Goal: Task Accomplishment & Management: Use online tool/utility

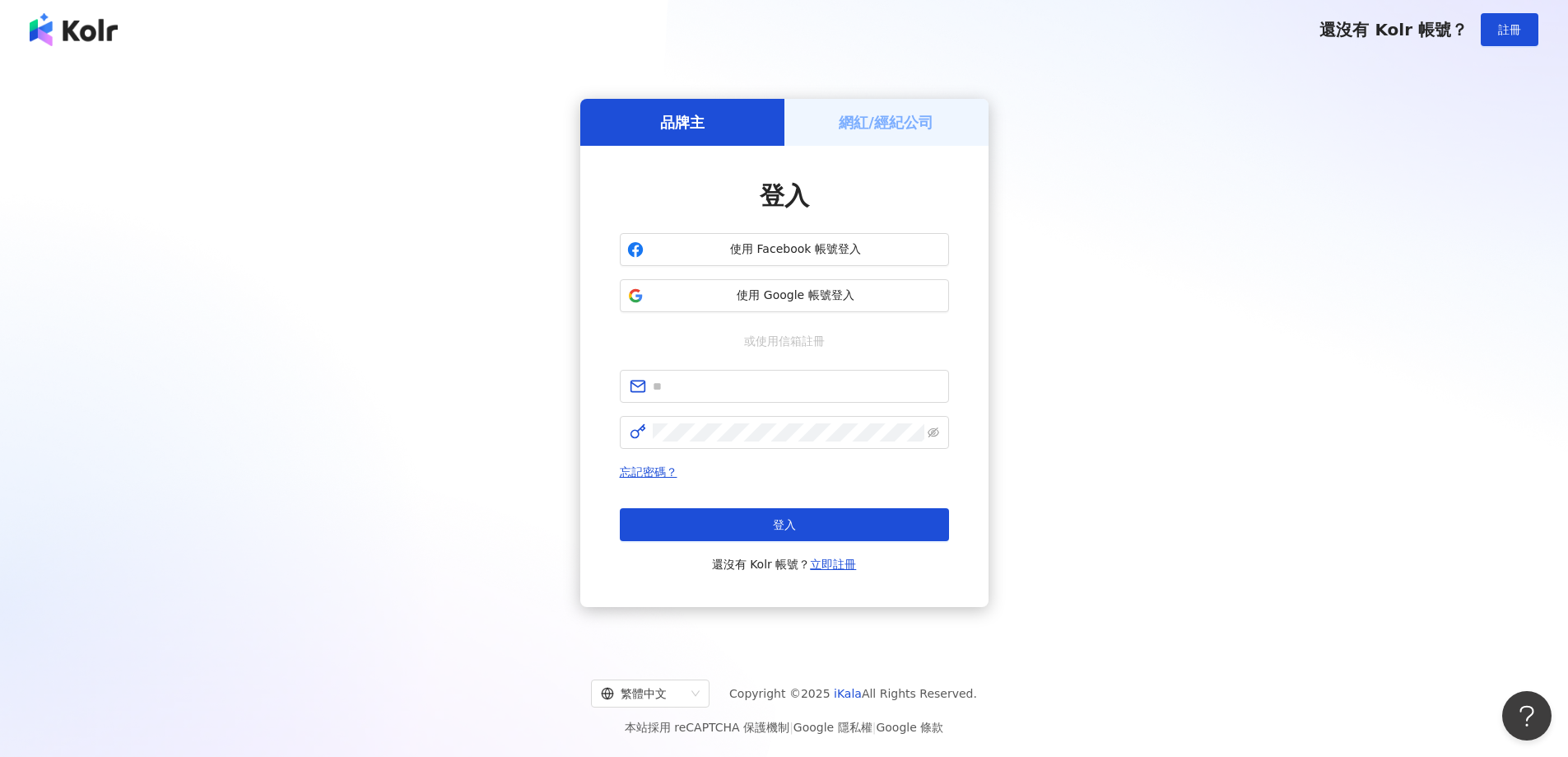
click at [876, 127] on h5 "網紅/經紀公司" at bounding box center [886, 122] width 95 height 21
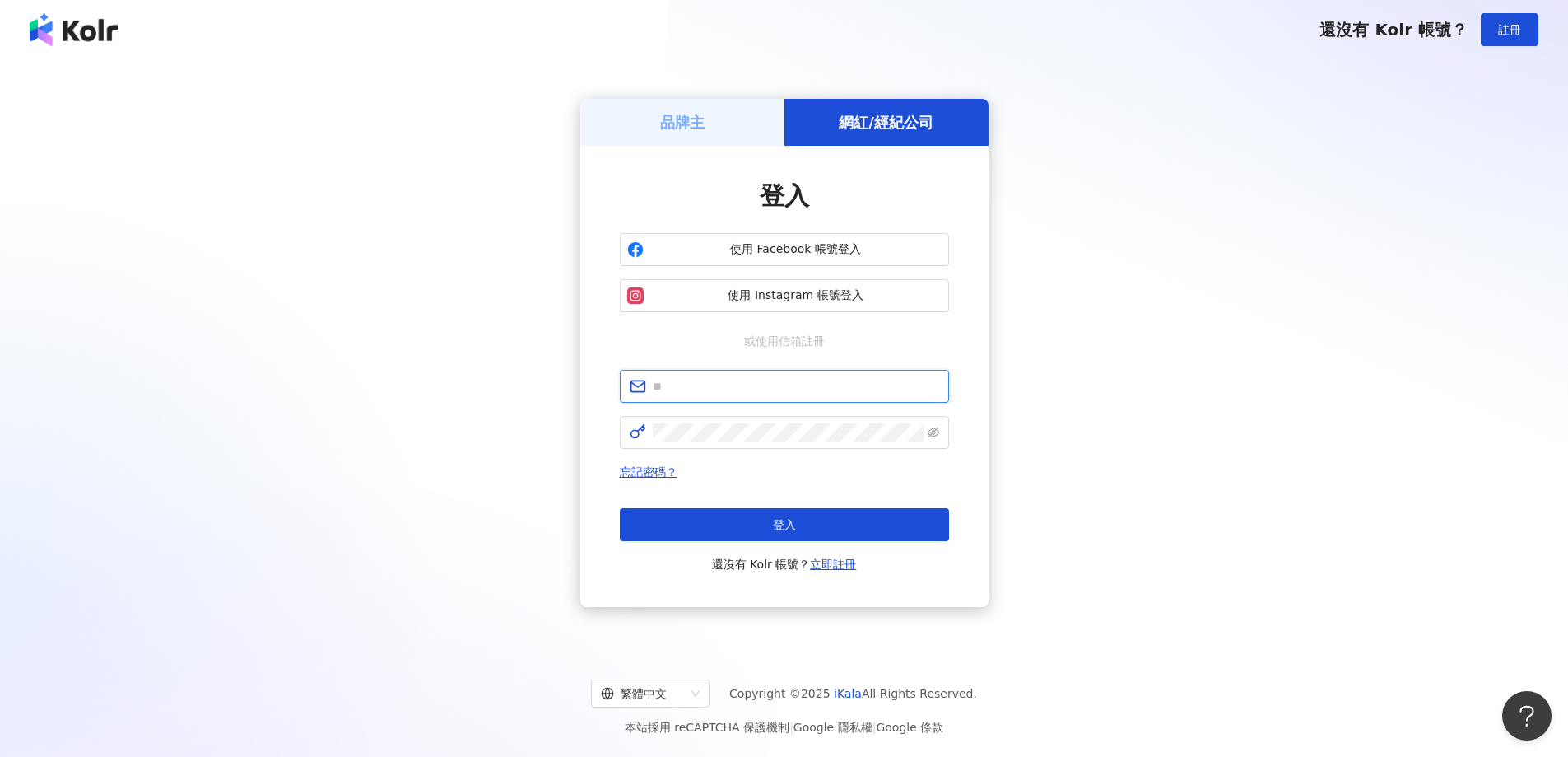
click at [742, 396] on input "text" at bounding box center [796, 386] width 287 height 18
type input "**********"
click at [813, 390] on input "**********" at bounding box center [796, 386] width 287 height 18
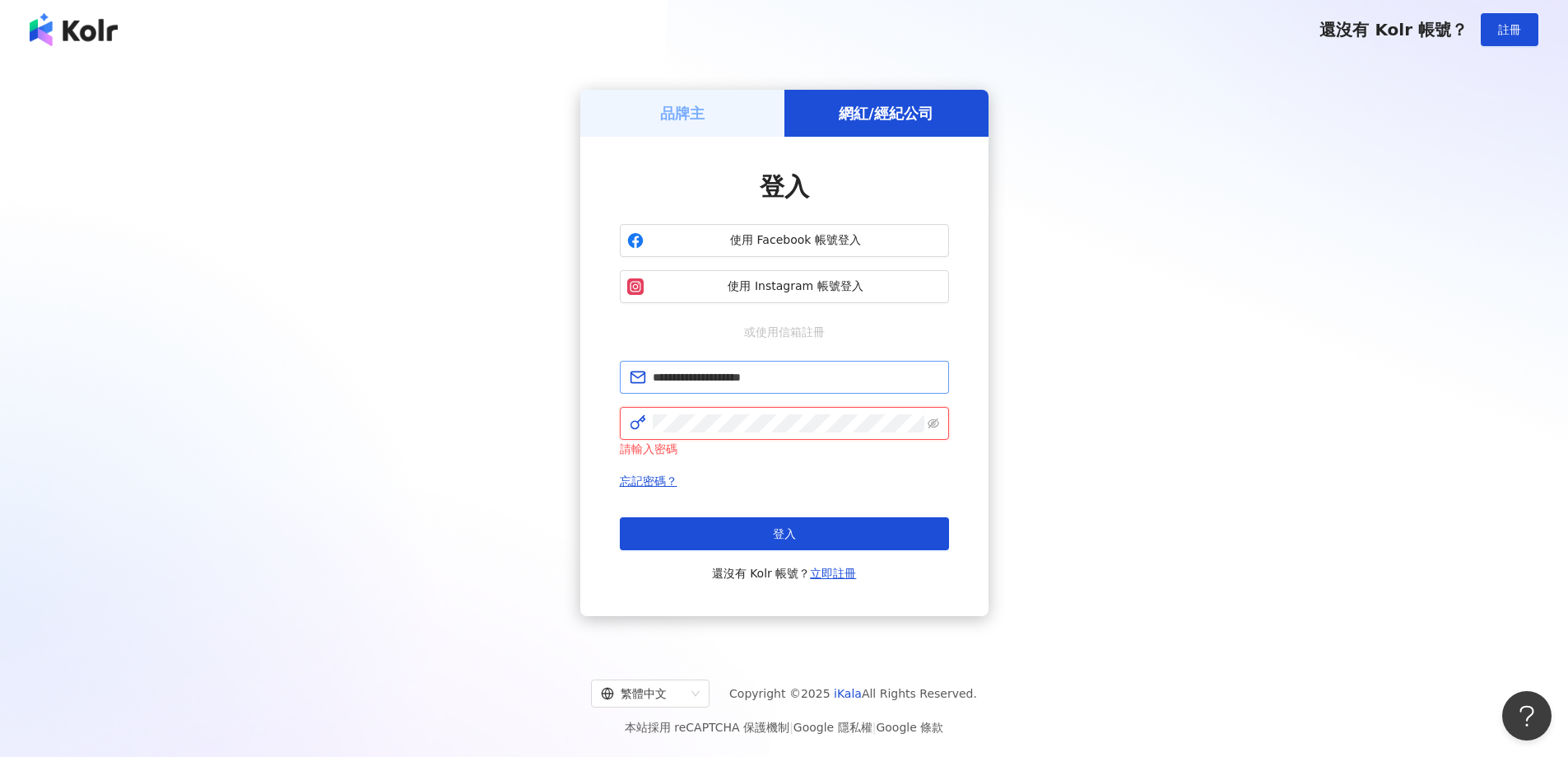
click button "登入" at bounding box center [784, 533] width 329 height 33
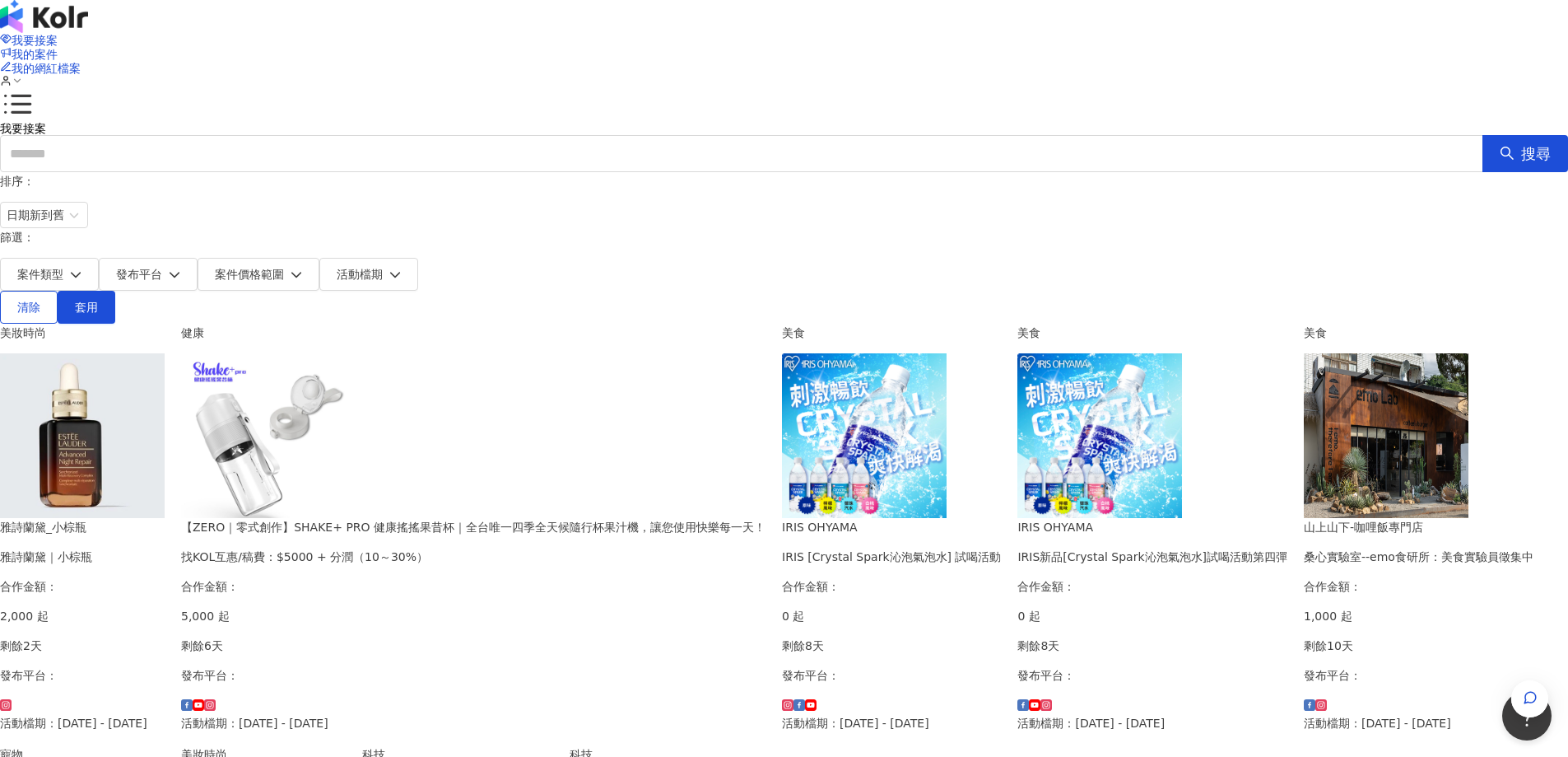
click at [164, 394] on img at bounding box center [82, 435] width 164 height 165
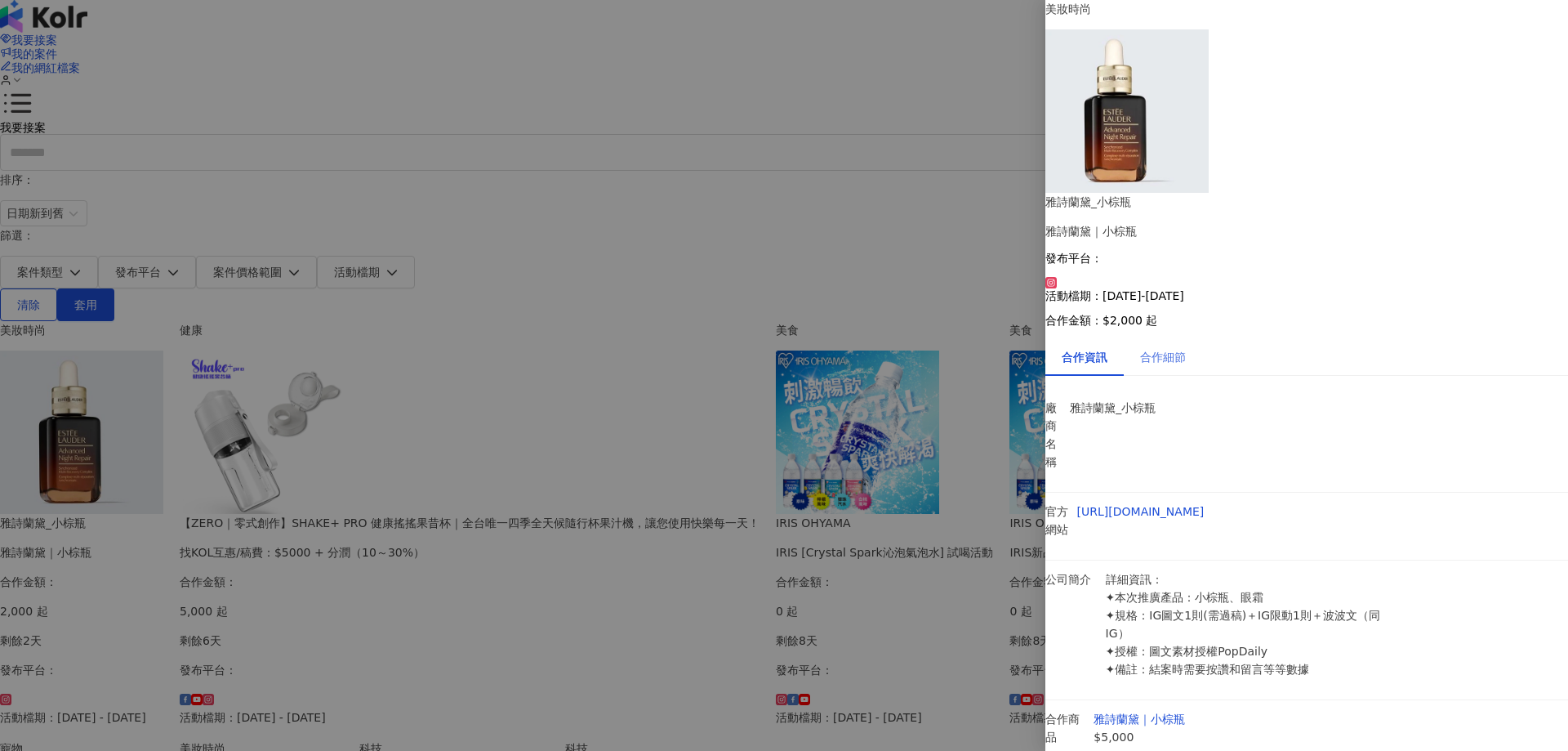
click at [1202, 338] on div "合作細節" at bounding box center [1163, 357] width 78 height 38
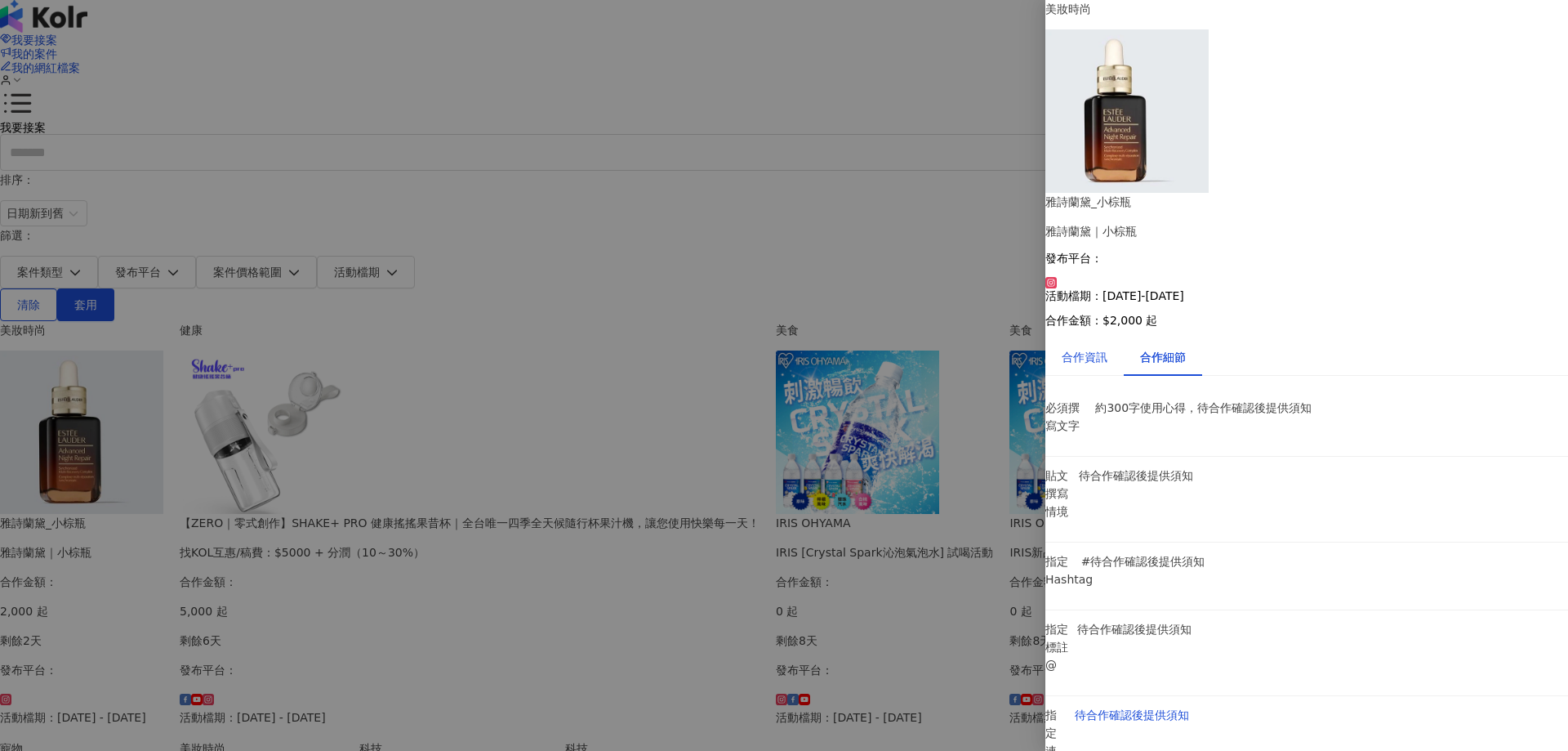
click at [1100, 348] on div "合作資訊" at bounding box center [1084, 357] width 45 height 18
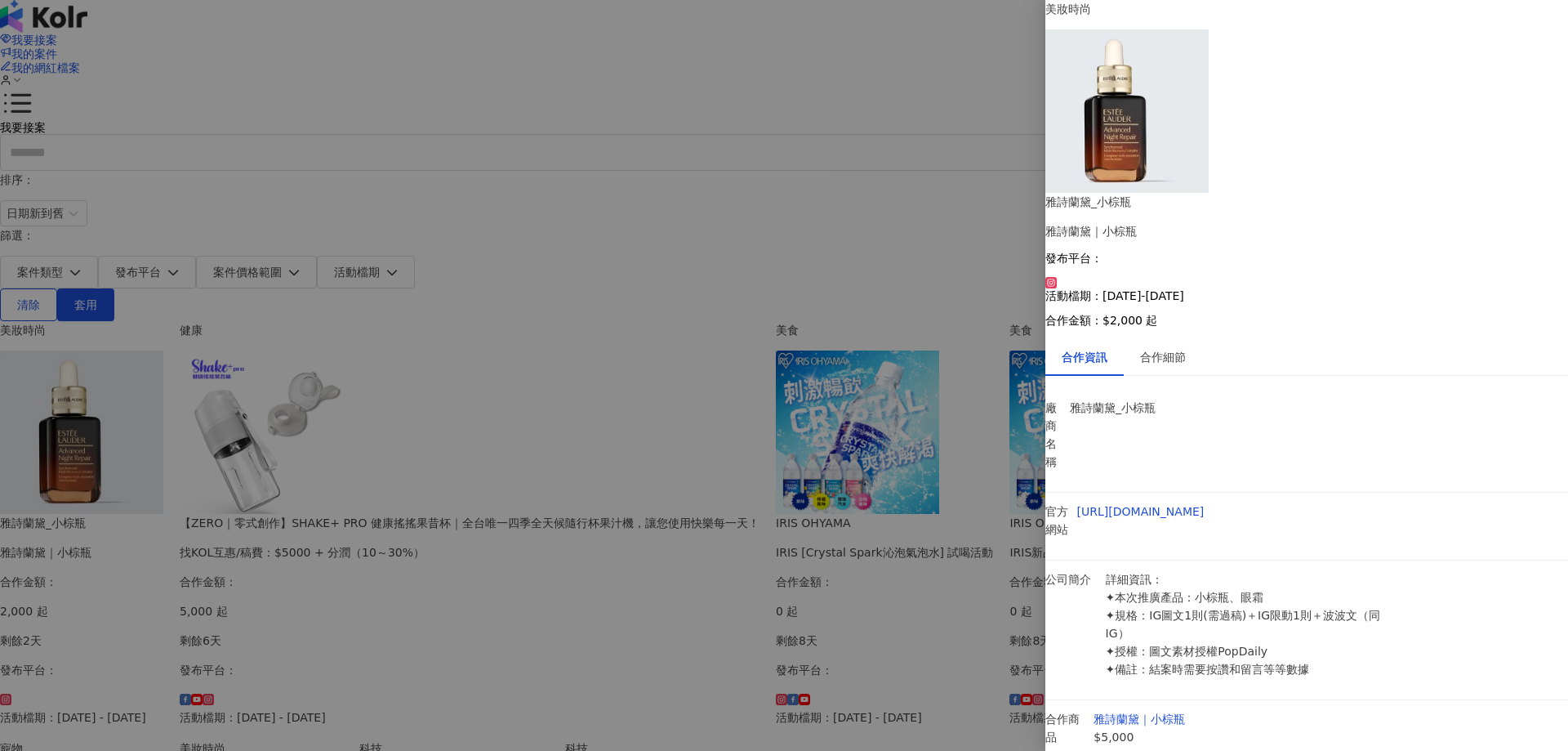
drag, startPoint x: 1155, startPoint y: 474, endPoint x: 1291, endPoint y: 498, distance: 138.1
drag, startPoint x: 1350, startPoint y: 400, endPoint x: 1209, endPoint y: 400, distance: 141.0
click at [1209, 570] on p "詳細資訊： ✦本次推廣產品：小棕瓶、眼霜 ✦規格：IG圖文1則(需過稿)＋IG限動1則＋波波文（同IG） ✦授權：圖文素材授權PopDaily ✦備註：結案時…" at bounding box center [1252, 624] width 293 height 108
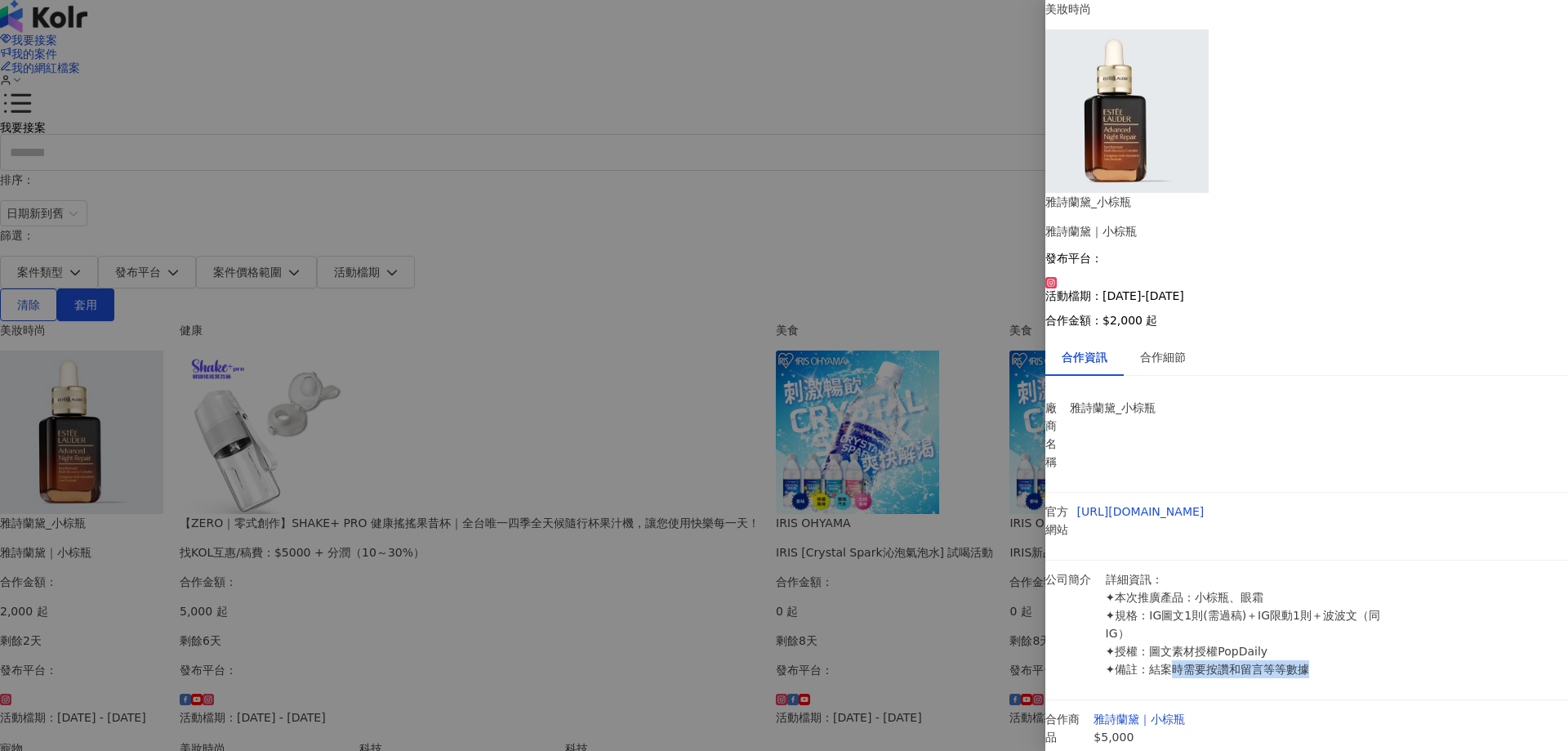
click at [1209, 570] on p "詳細資訊： ✦本次推廣產品：小棕瓶、眼霜 ✦規格：IG圖文1則(需過稿)＋IG限動1則＋波波文（同IG） ✦授權：圖文素材授權PopDaily ✦備註：結案時…" at bounding box center [1252, 624] width 293 height 108
click at [1163, 348] on div "合作細節" at bounding box center [1162, 357] width 45 height 18
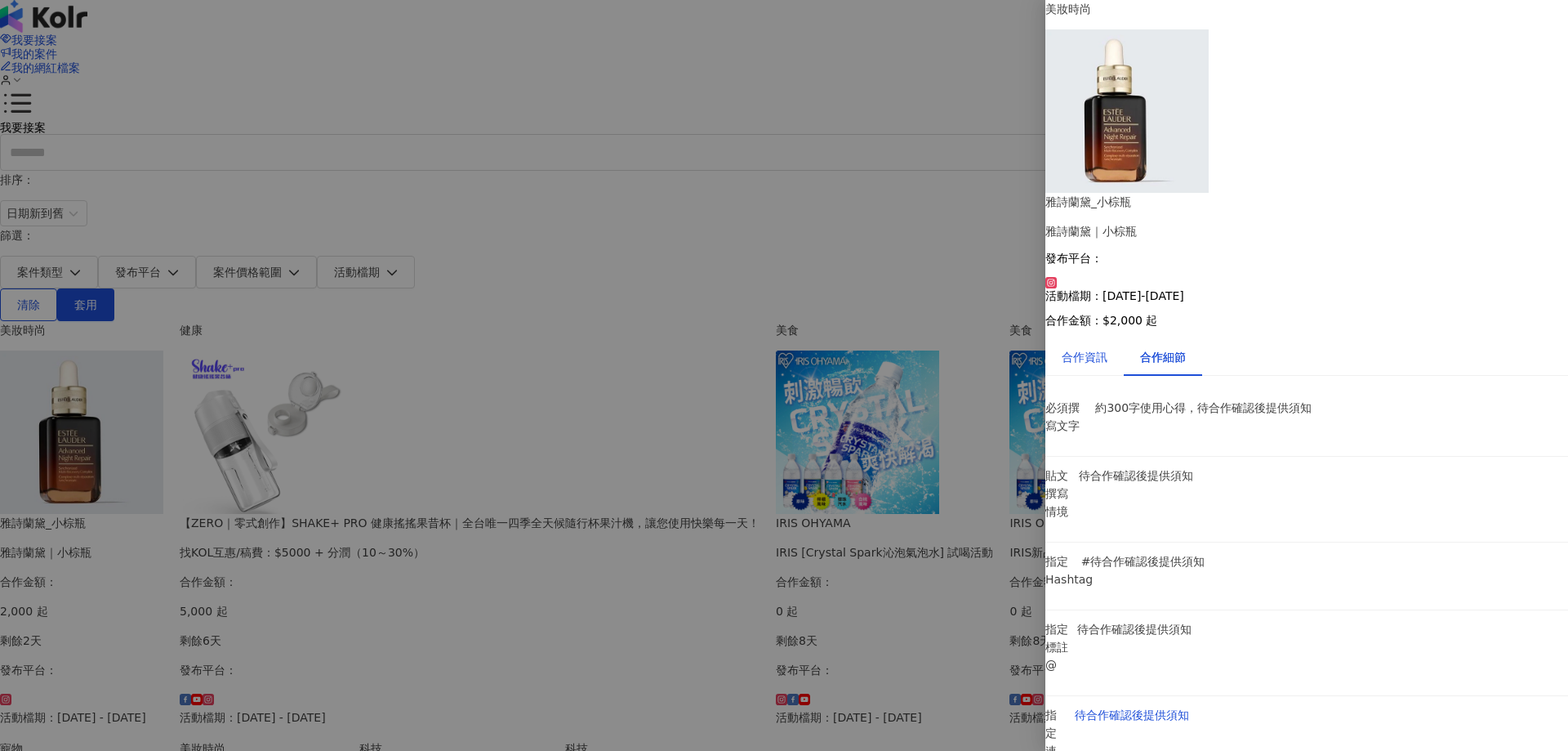
click at [1107, 348] on div "合作資訊" at bounding box center [1084, 357] width 45 height 18
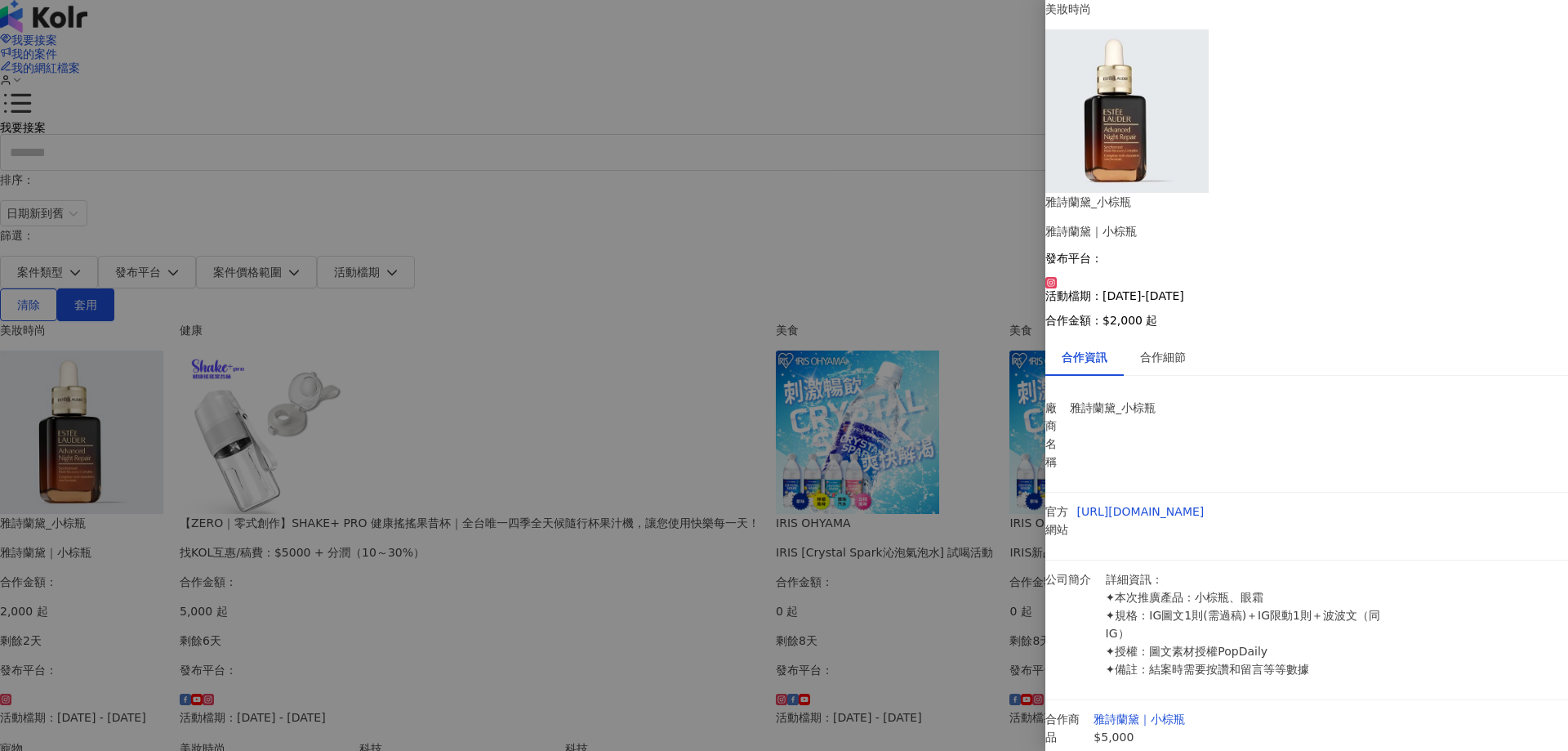
click at [80, 249] on div at bounding box center [784, 375] width 1568 height 751
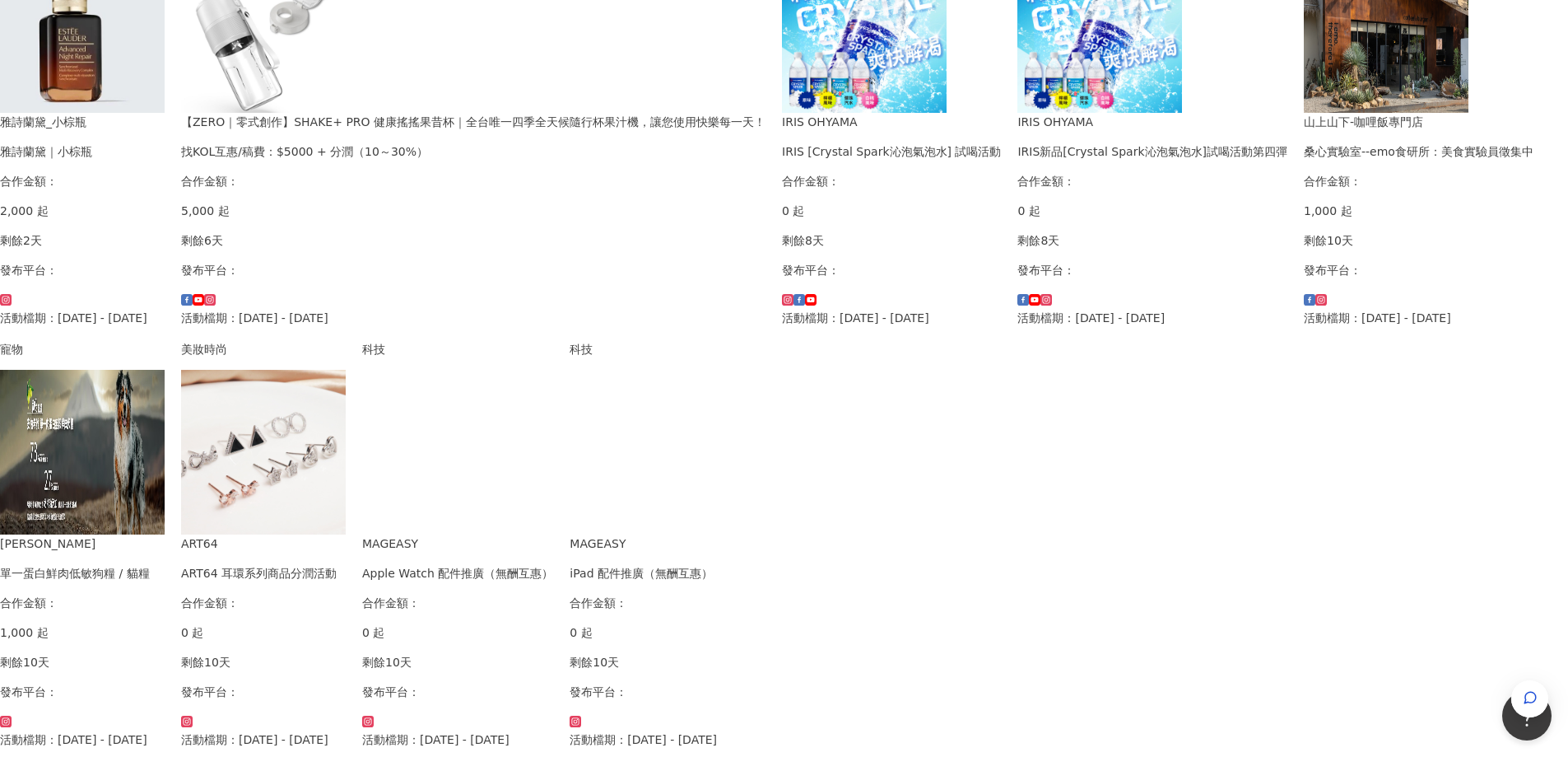
scroll to position [412, 0]
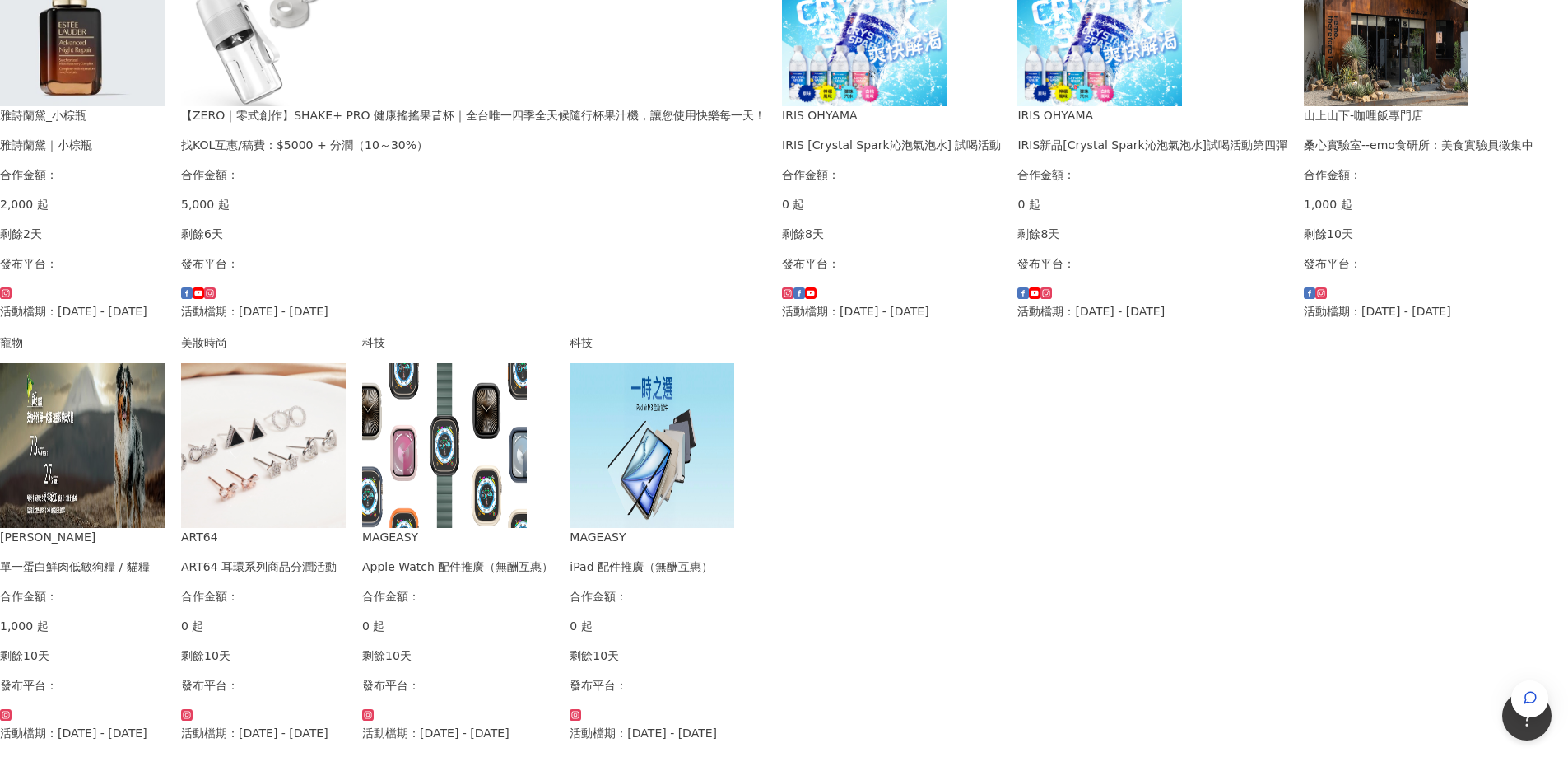
click at [1304, 106] on img at bounding box center [1386, 24] width 164 height 165
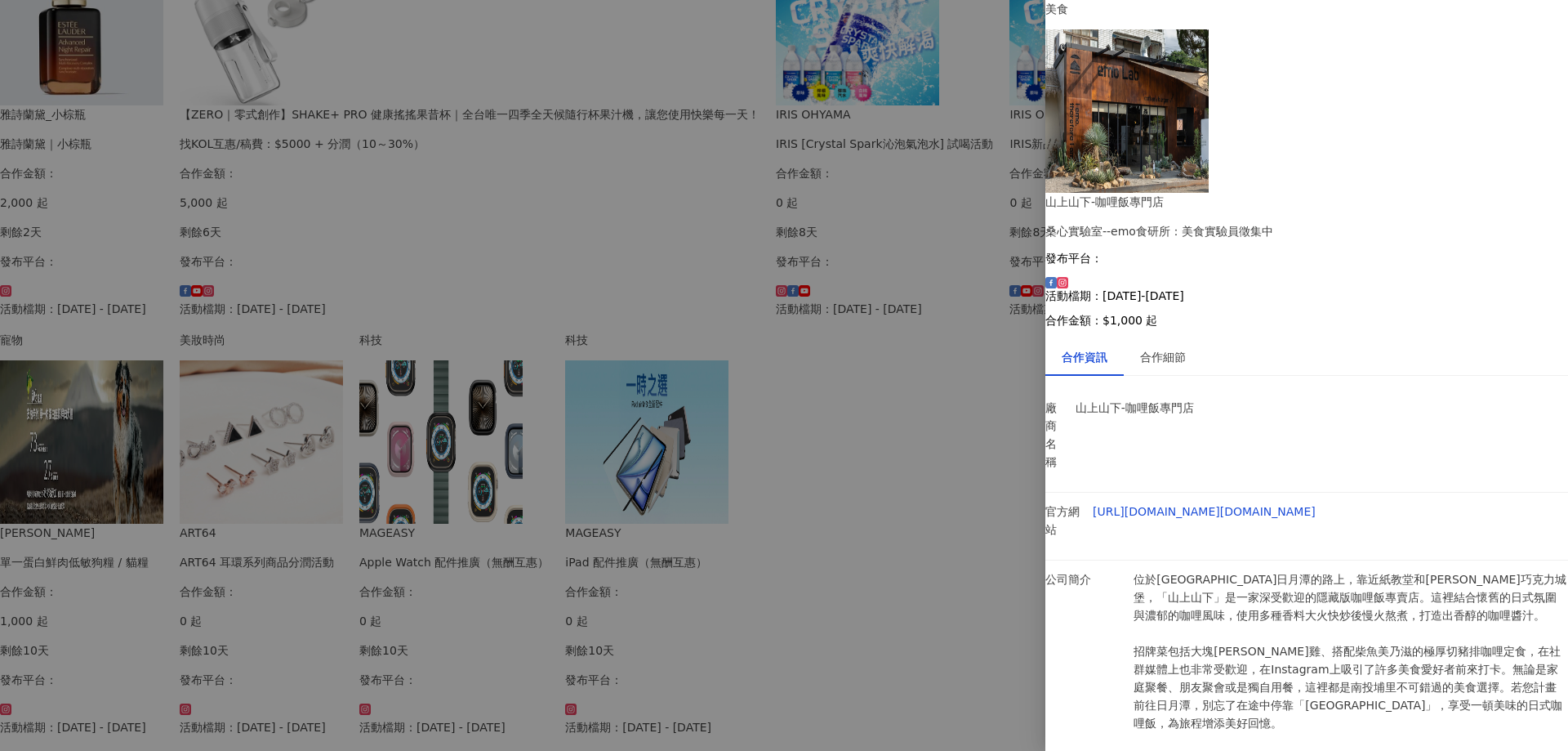
click at [65, 281] on div at bounding box center [784, 375] width 1568 height 751
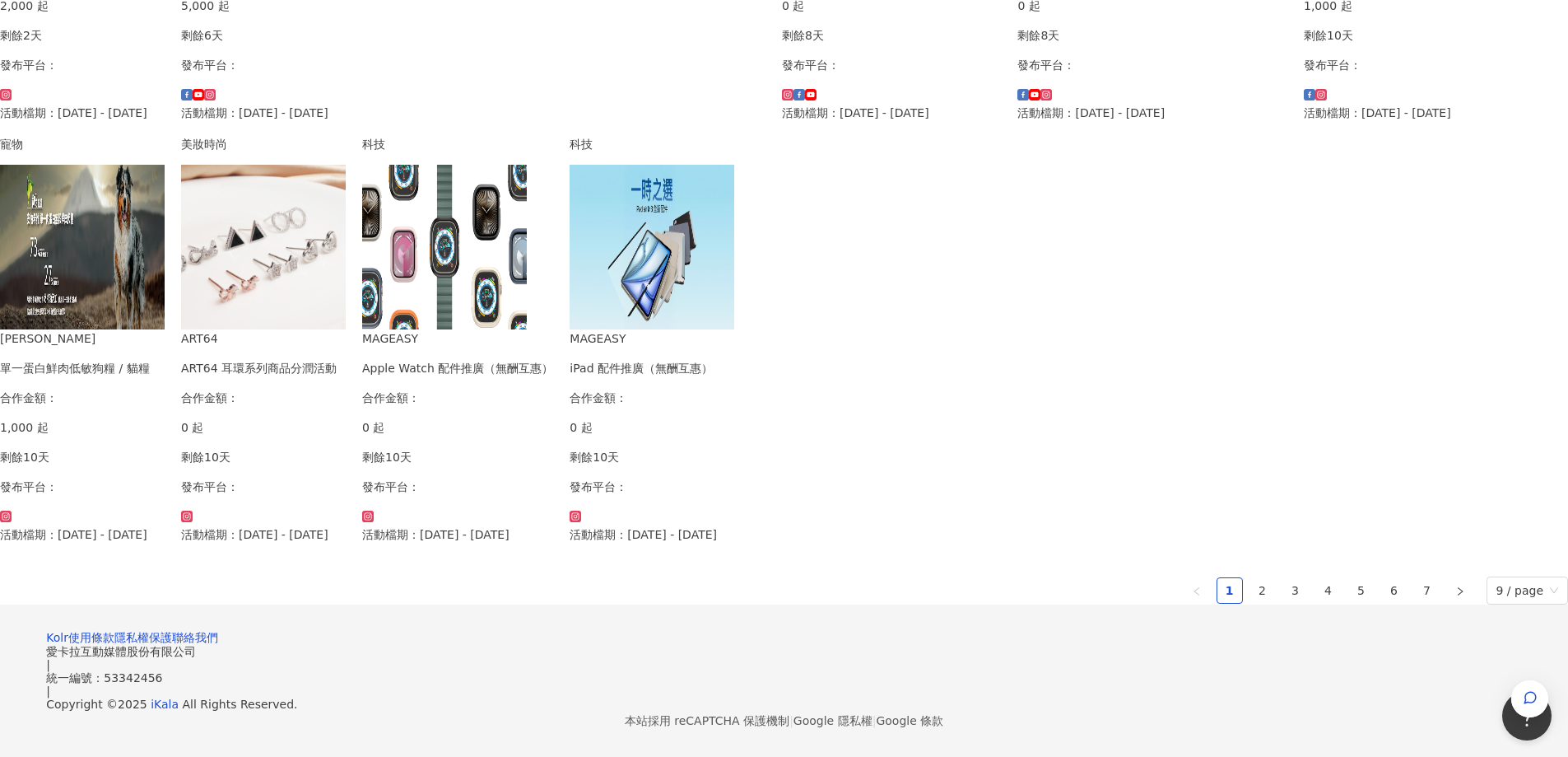
scroll to position [823, 0]
click at [1250, 602] on link "2" at bounding box center [1262, 591] width 25 height 25
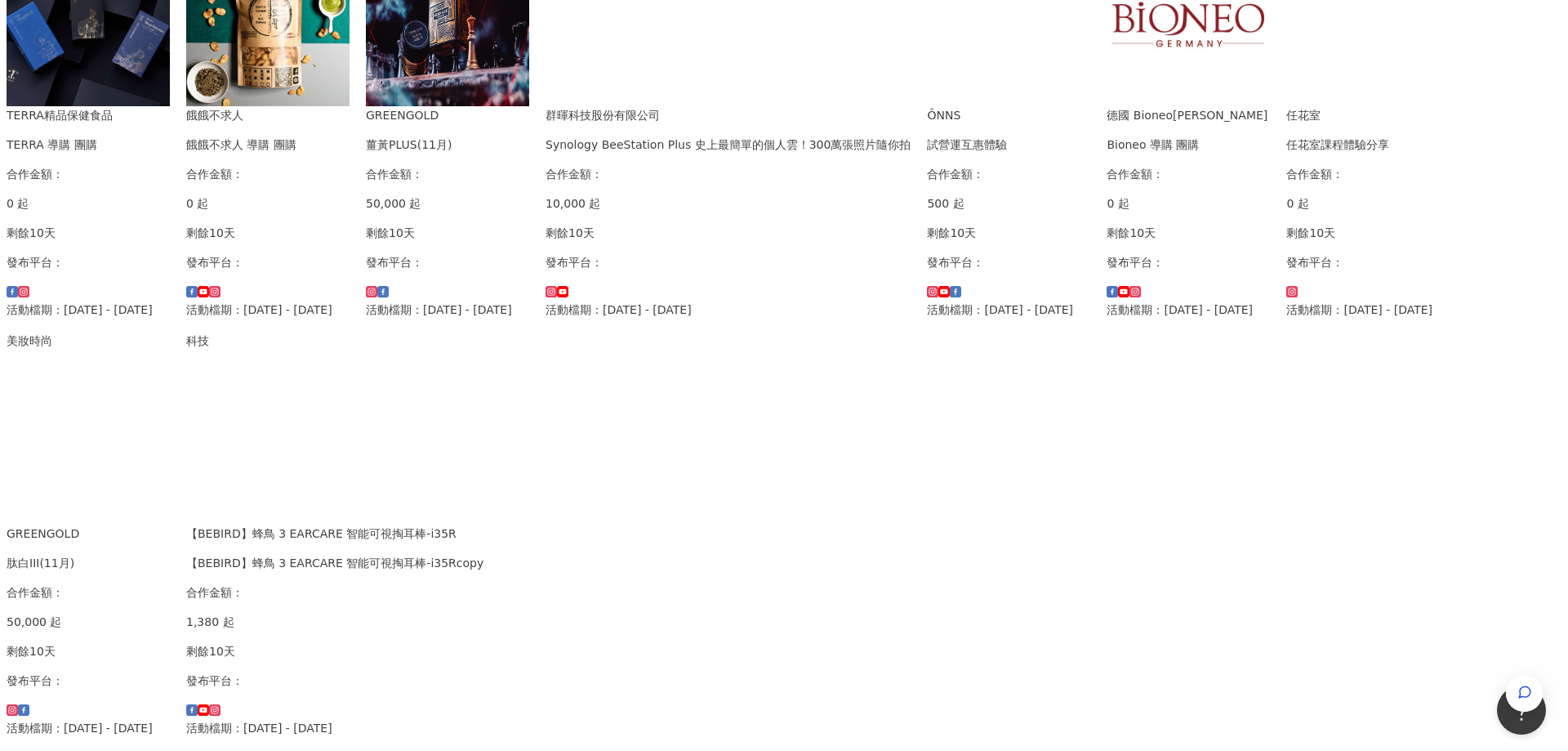
scroll to position [409, 0]
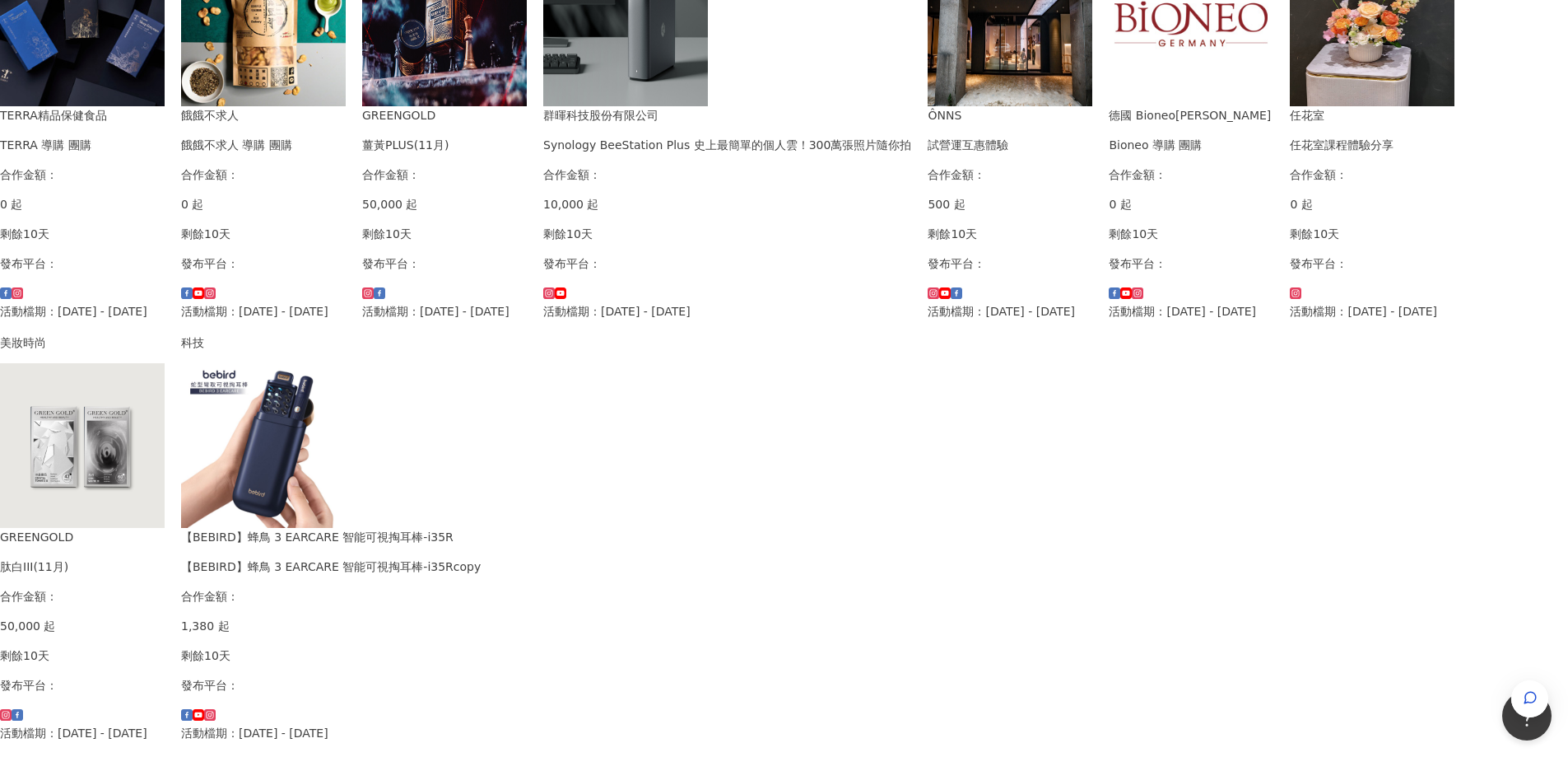
click at [928, 106] on img at bounding box center [1010, 24] width 164 height 165
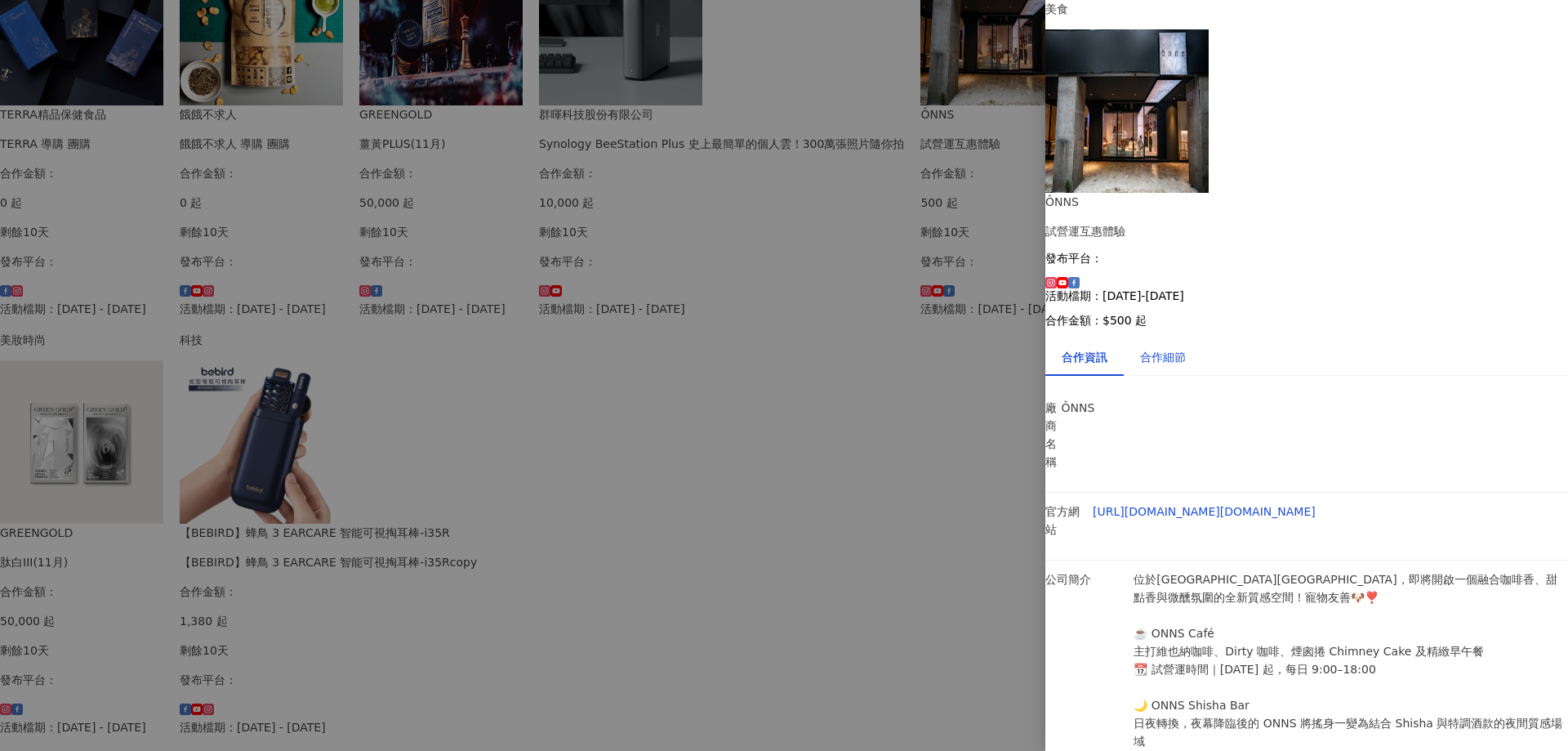
click at [1161, 348] on div "合作細節" at bounding box center [1162, 357] width 45 height 18
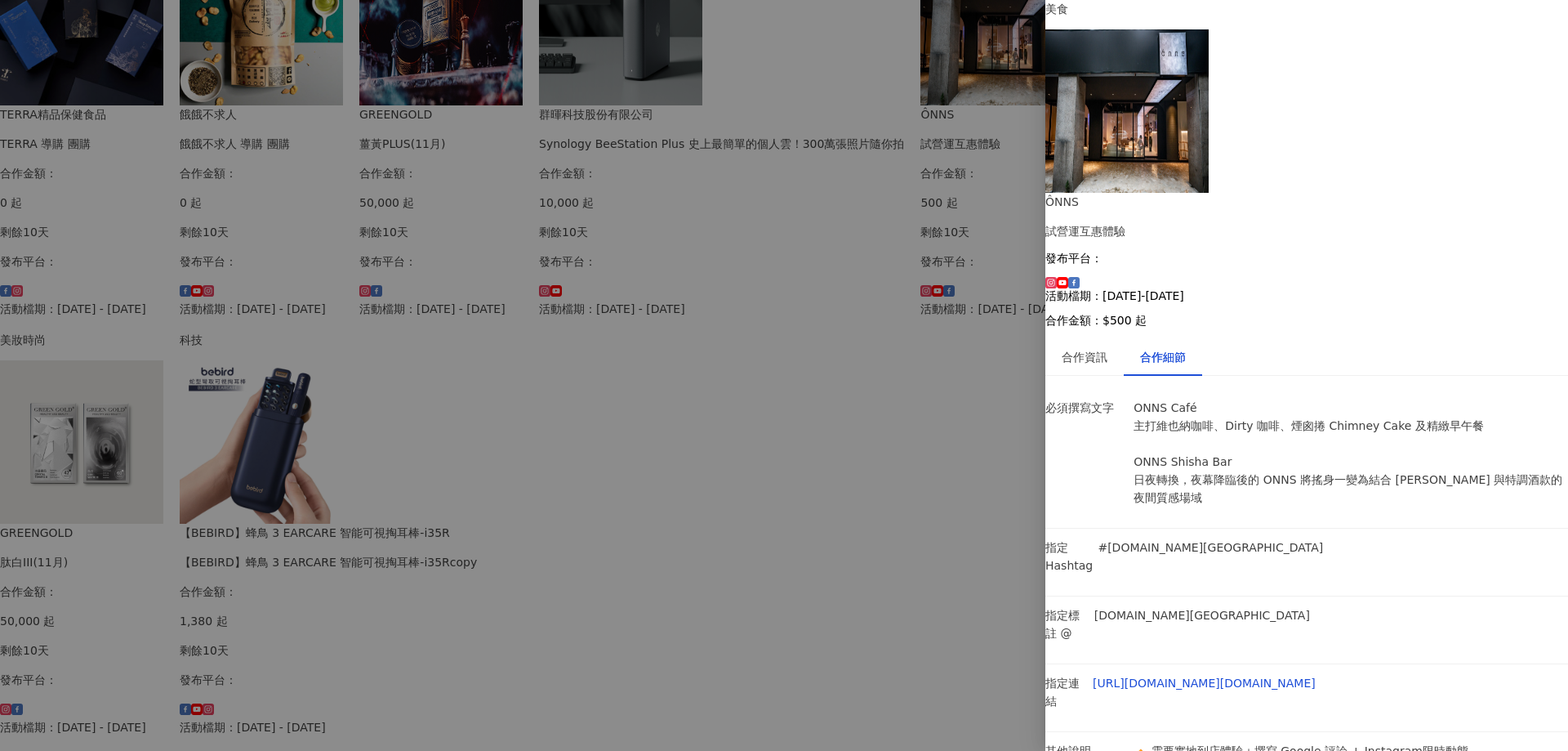
scroll to position [0, 0]
click at [1062, 338] on div "合作資訊" at bounding box center [1084, 357] width 78 height 38
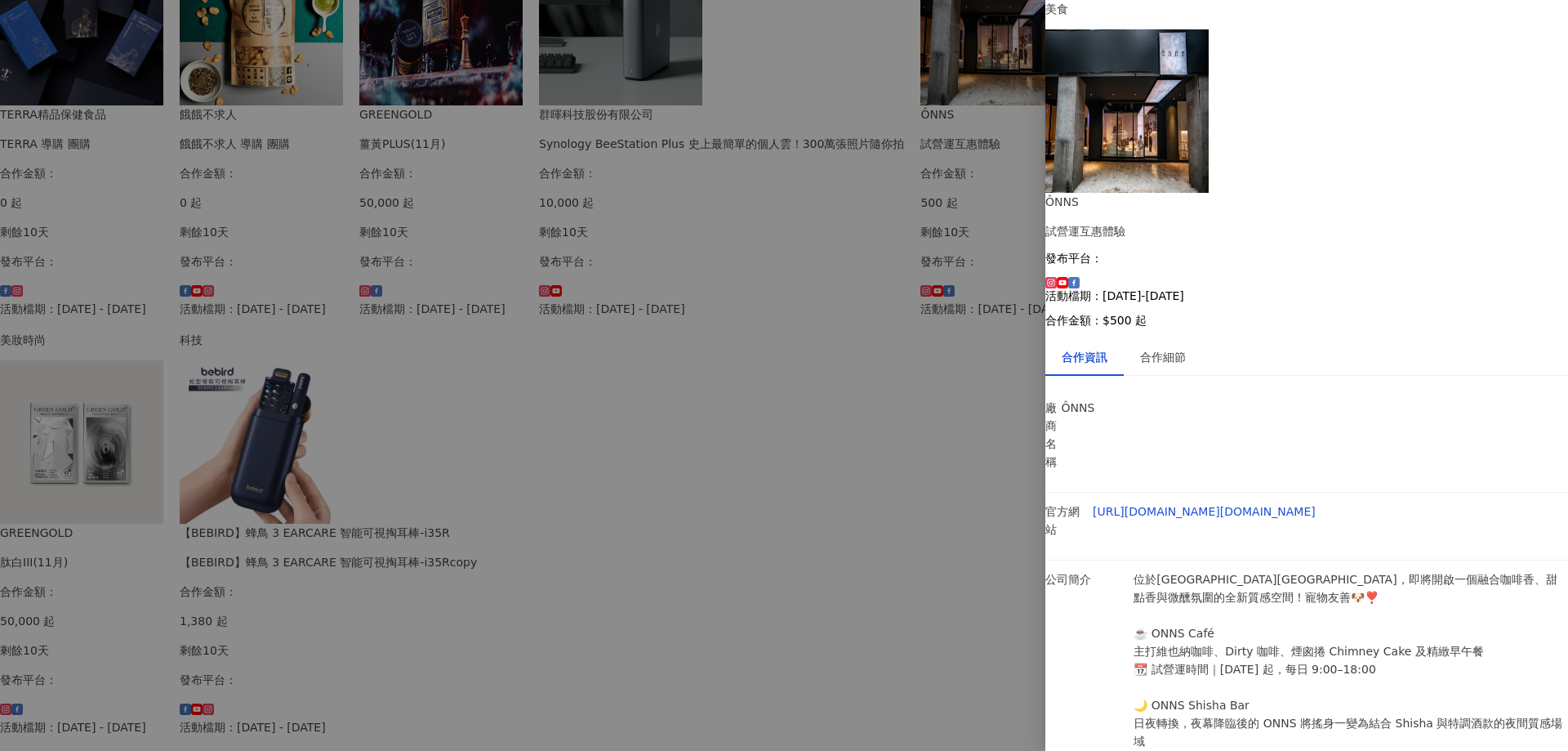
scroll to position [2, 0]
click at [147, 150] on div at bounding box center [784, 375] width 1568 height 751
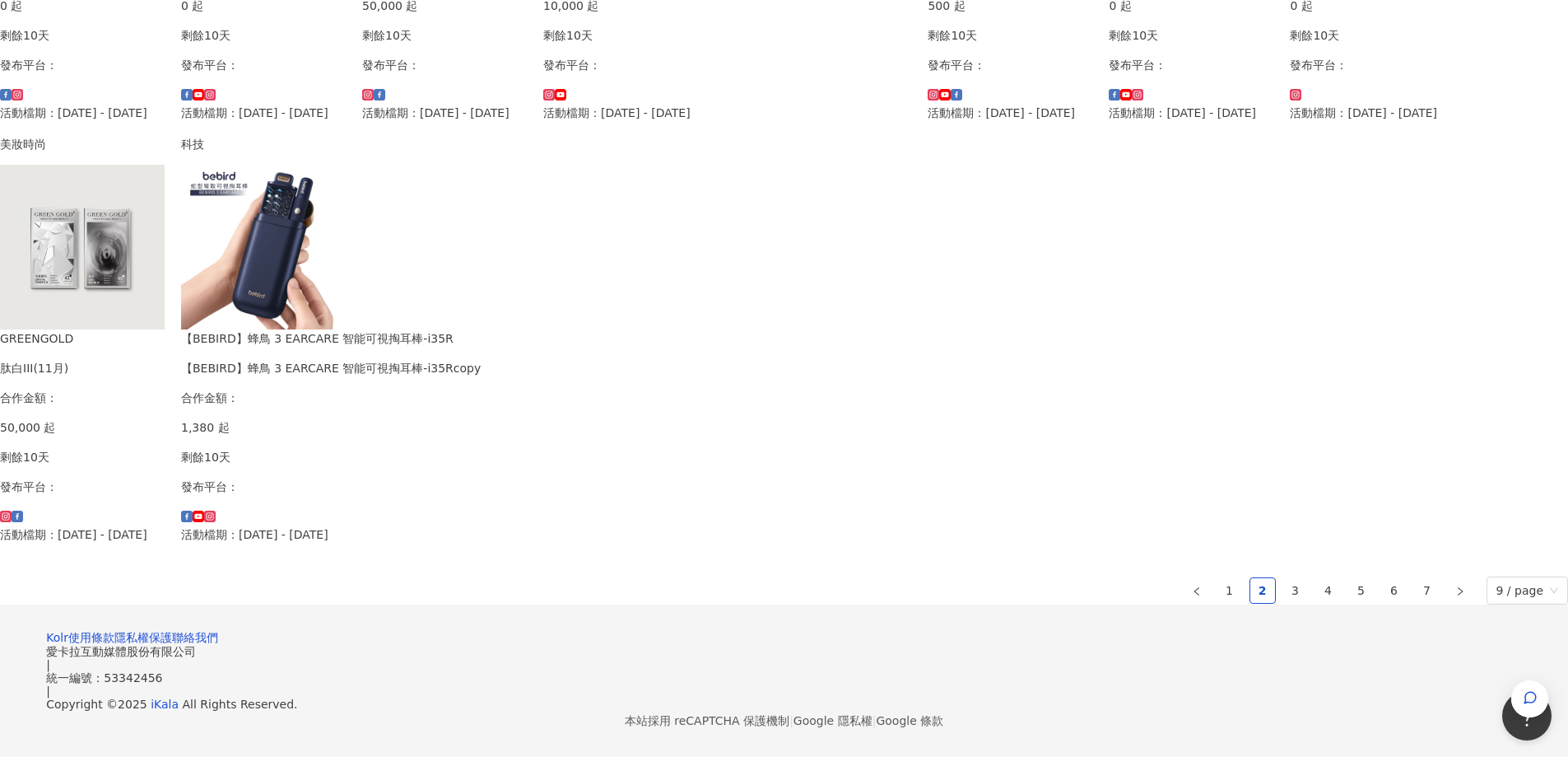
scroll to position [823, 0]
click at [1283, 602] on link "3" at bounding box center [1296, 591] width 25 height 25
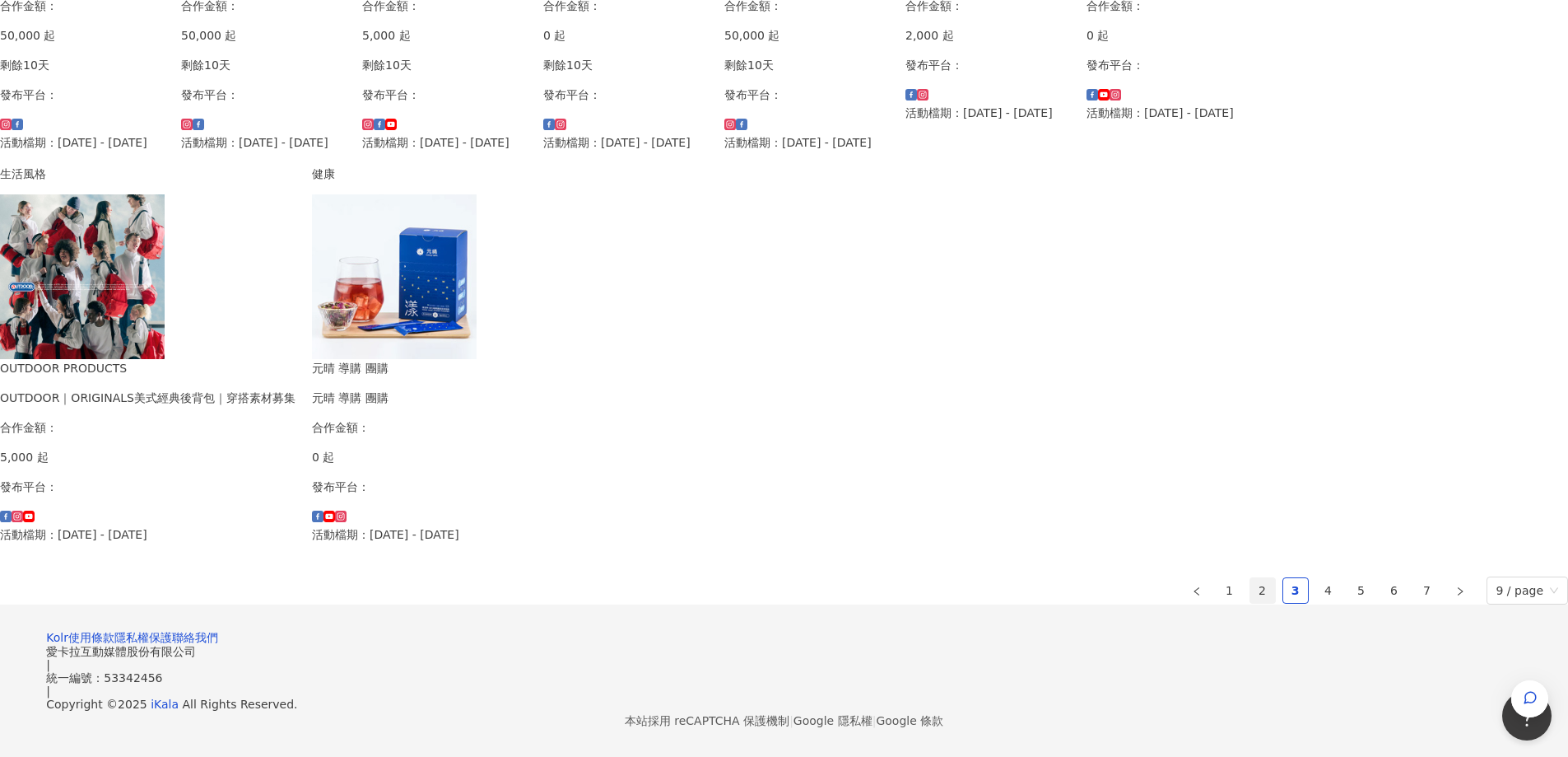
click at [1250, 602] on link "2" at bounding box center [1262, 591] width 25 height 25
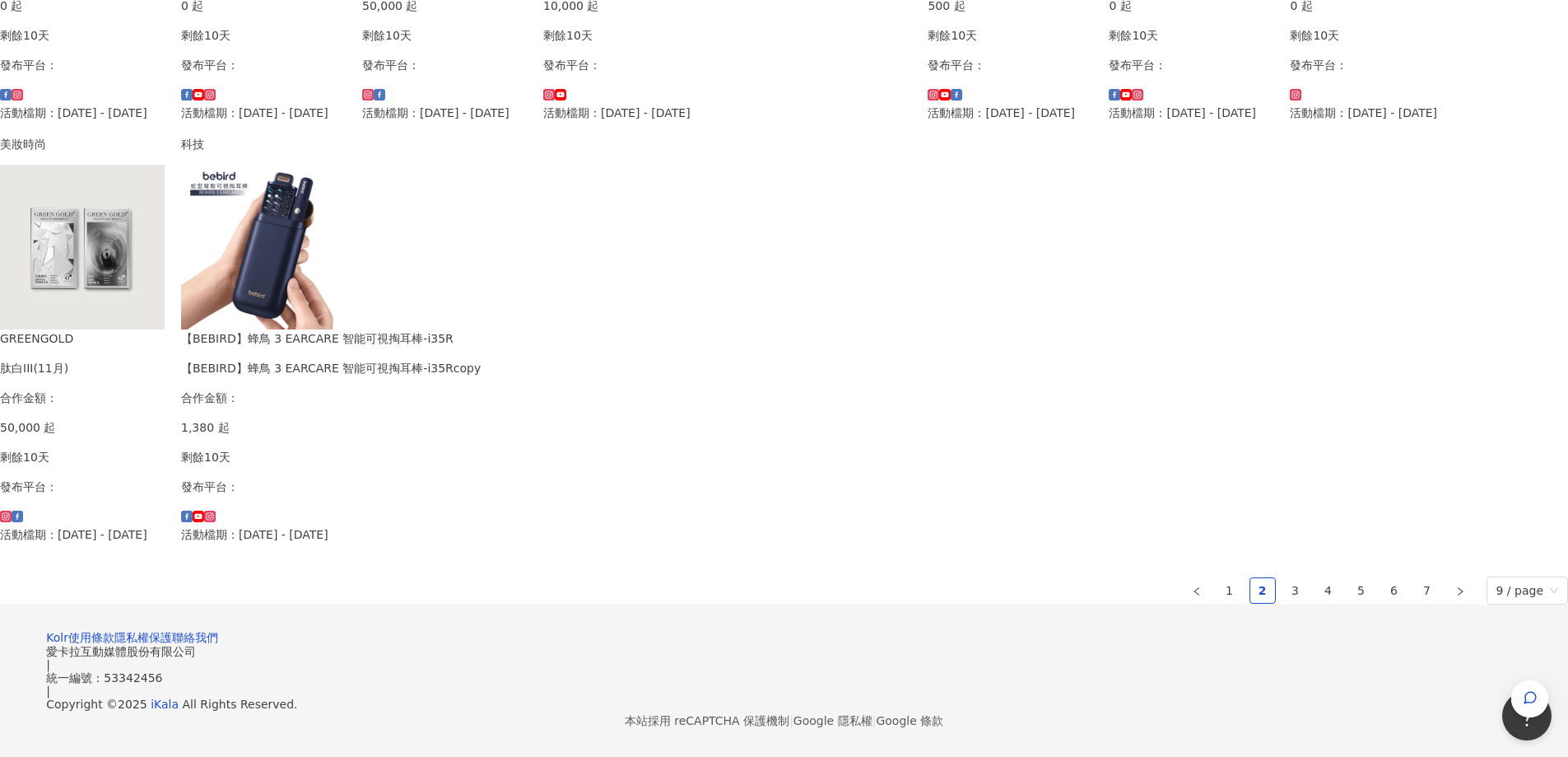
click at [1290, 122] on div "任花室 任花室課程體驗分享 合作金額： 0 起 剩餘10天 發布平台： 活動檔期：2025/6/1 - 2025/8/31" at bounding box center [1372, 15] width 164 height 214
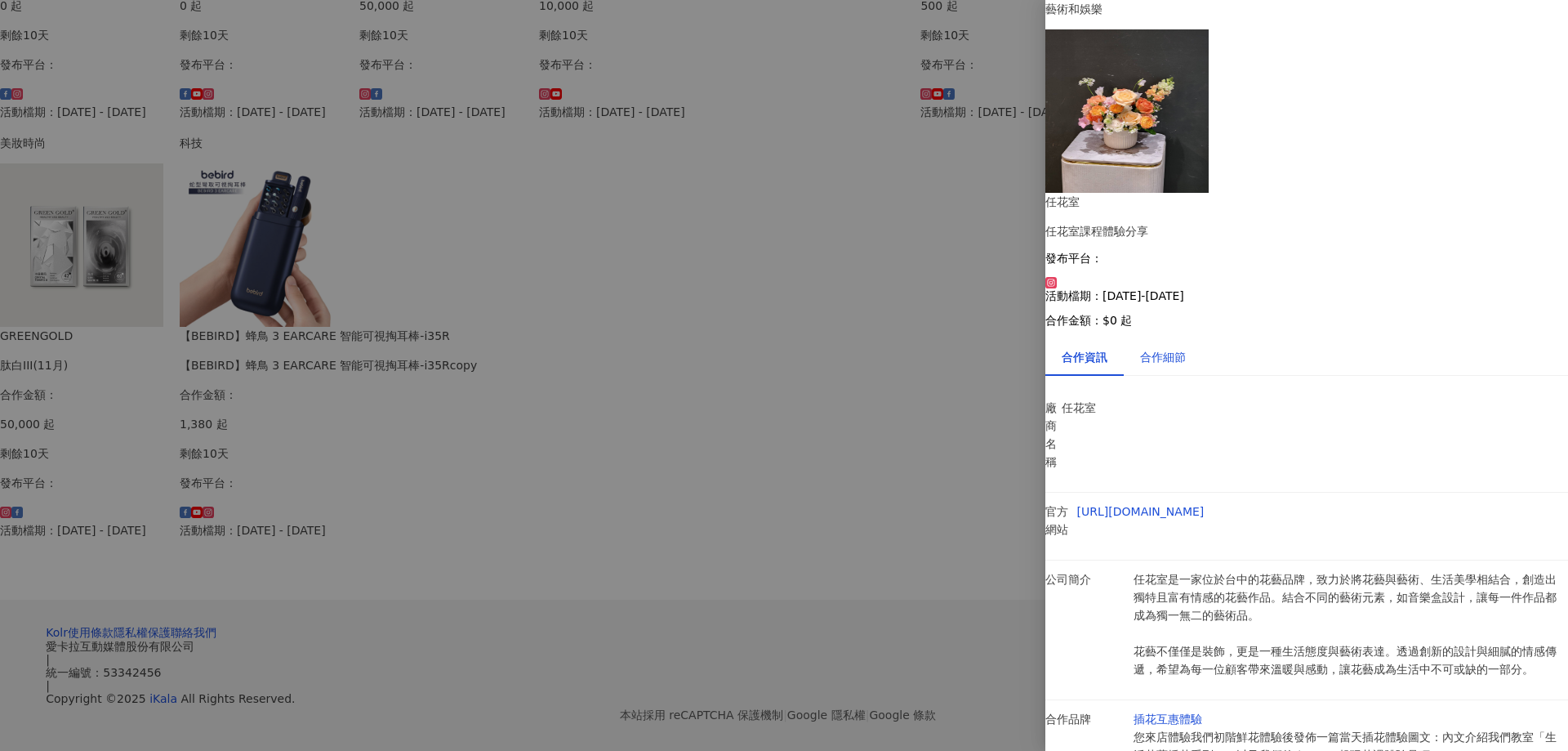
click at [1179, 348] on div "合作細節" at bounding box center [1162, 357] width 45 height 18
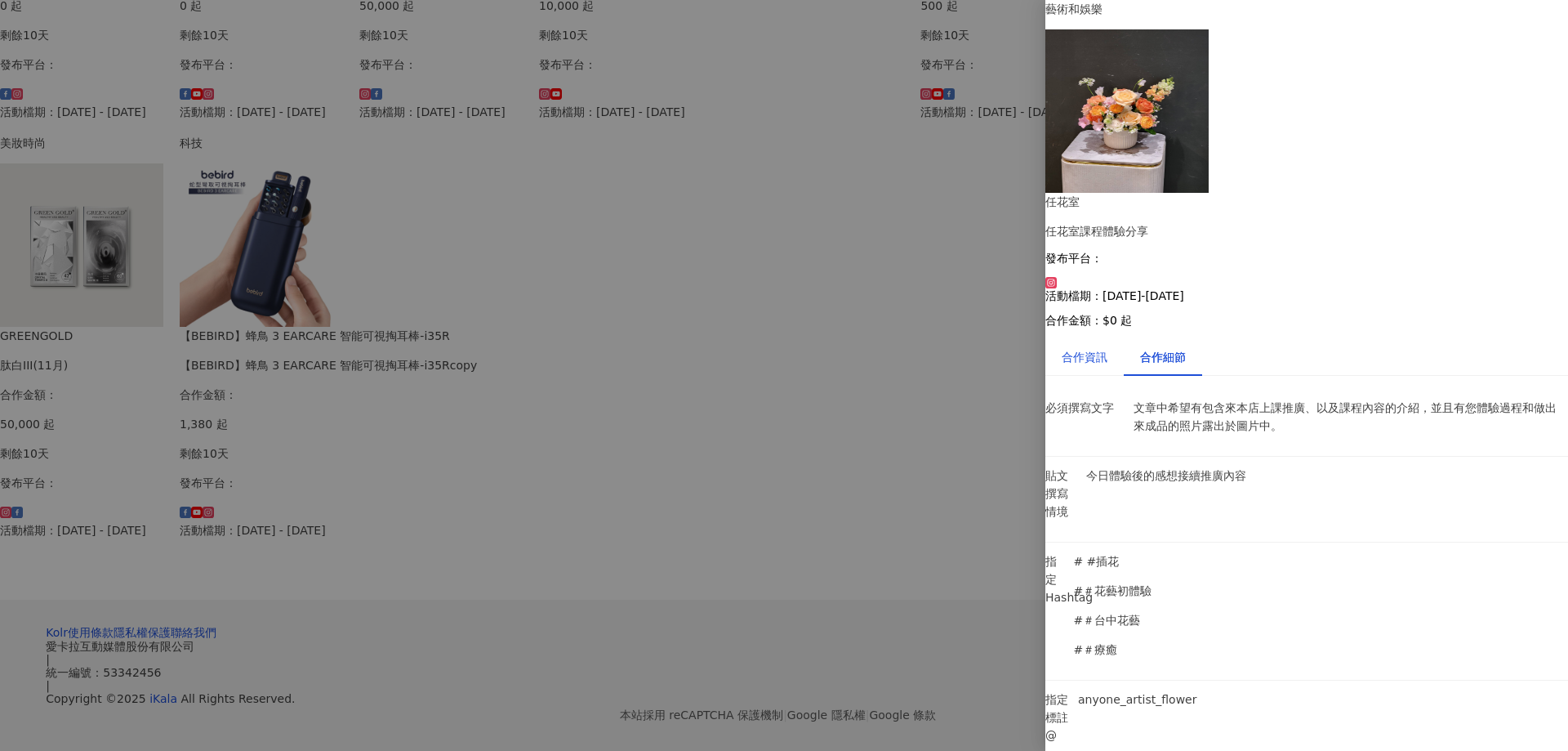
click at [1098, 348] on div "合作資訊" at bounding box center [1084, 357] width 45 height 18
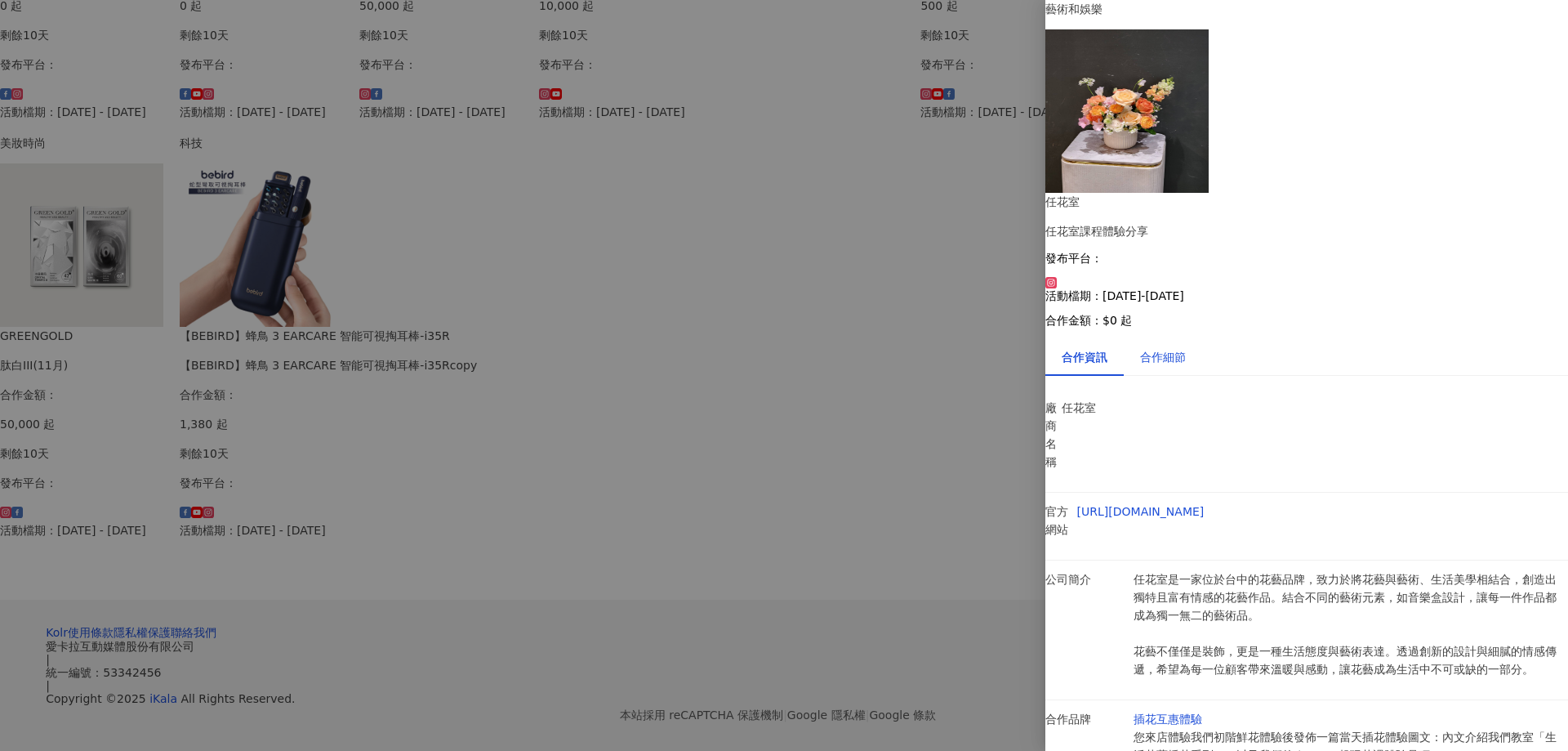
click at [1186, 348] on div "合作細節" at bounding box center [1162, 357] width 45 height 18
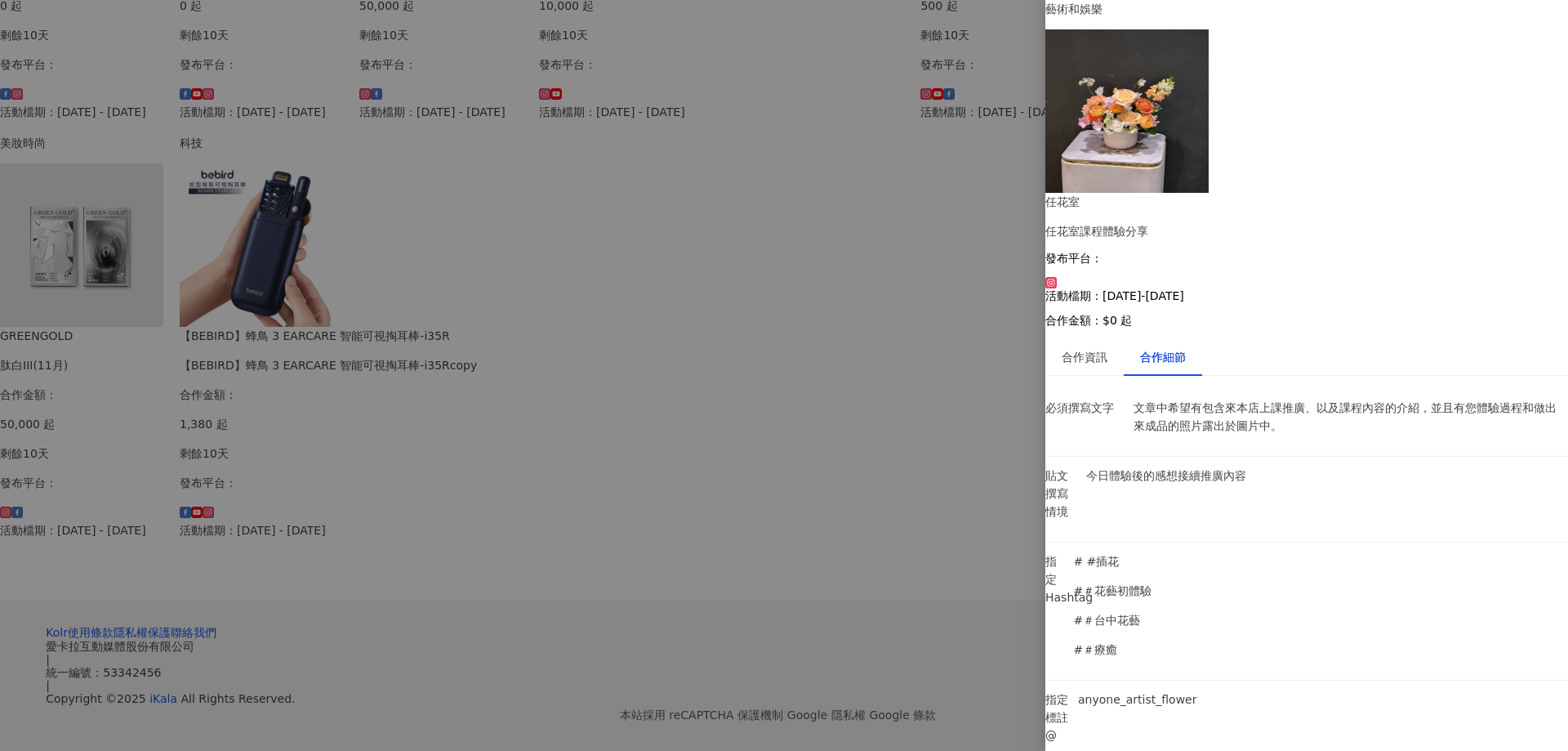
click at [827, 637] on div at bounding box center [784, 375] width 1568 height 751
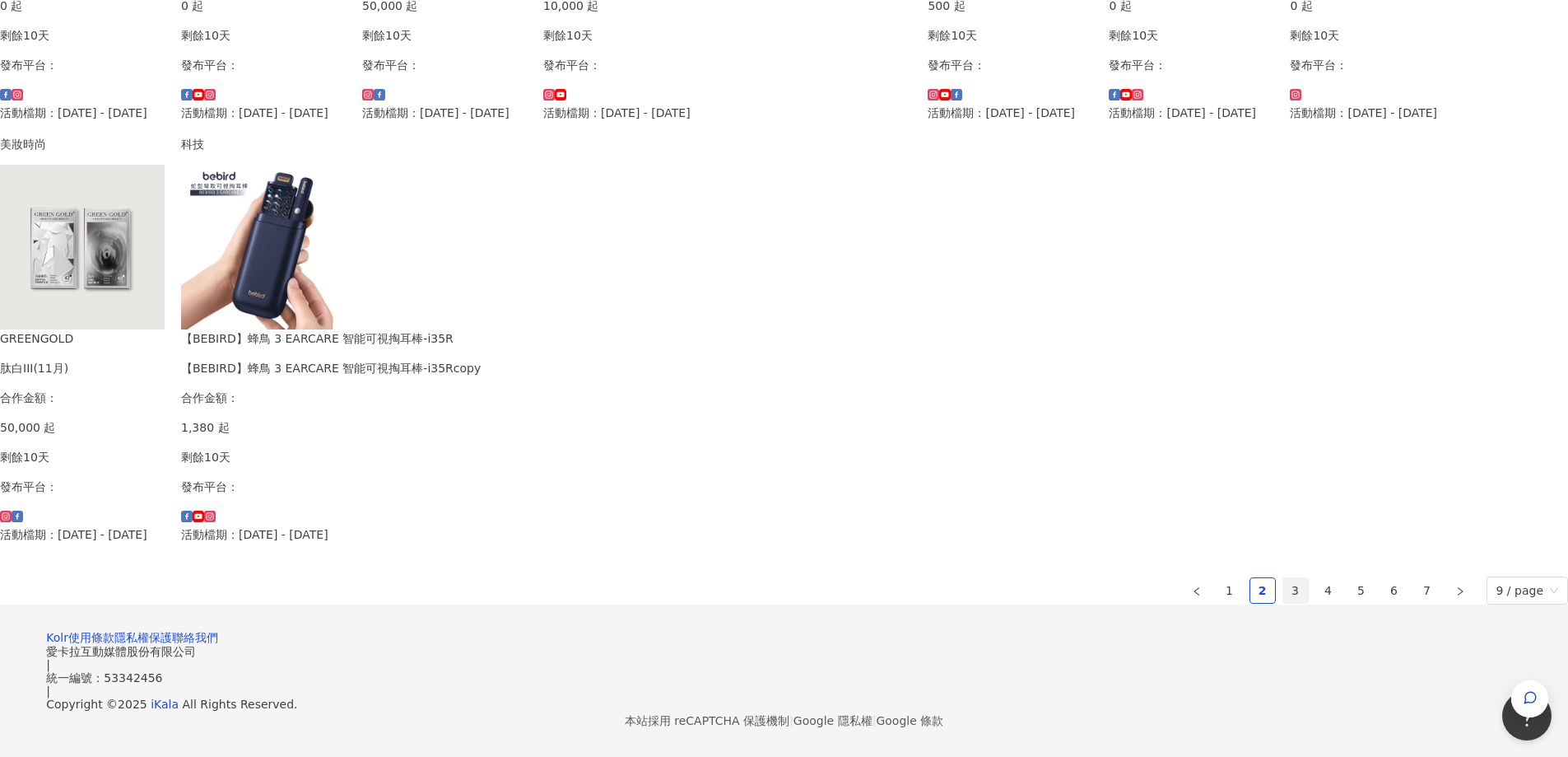
click at [1283, 602] on link "3" at bounding box center [1296, 591] width 25 height 25
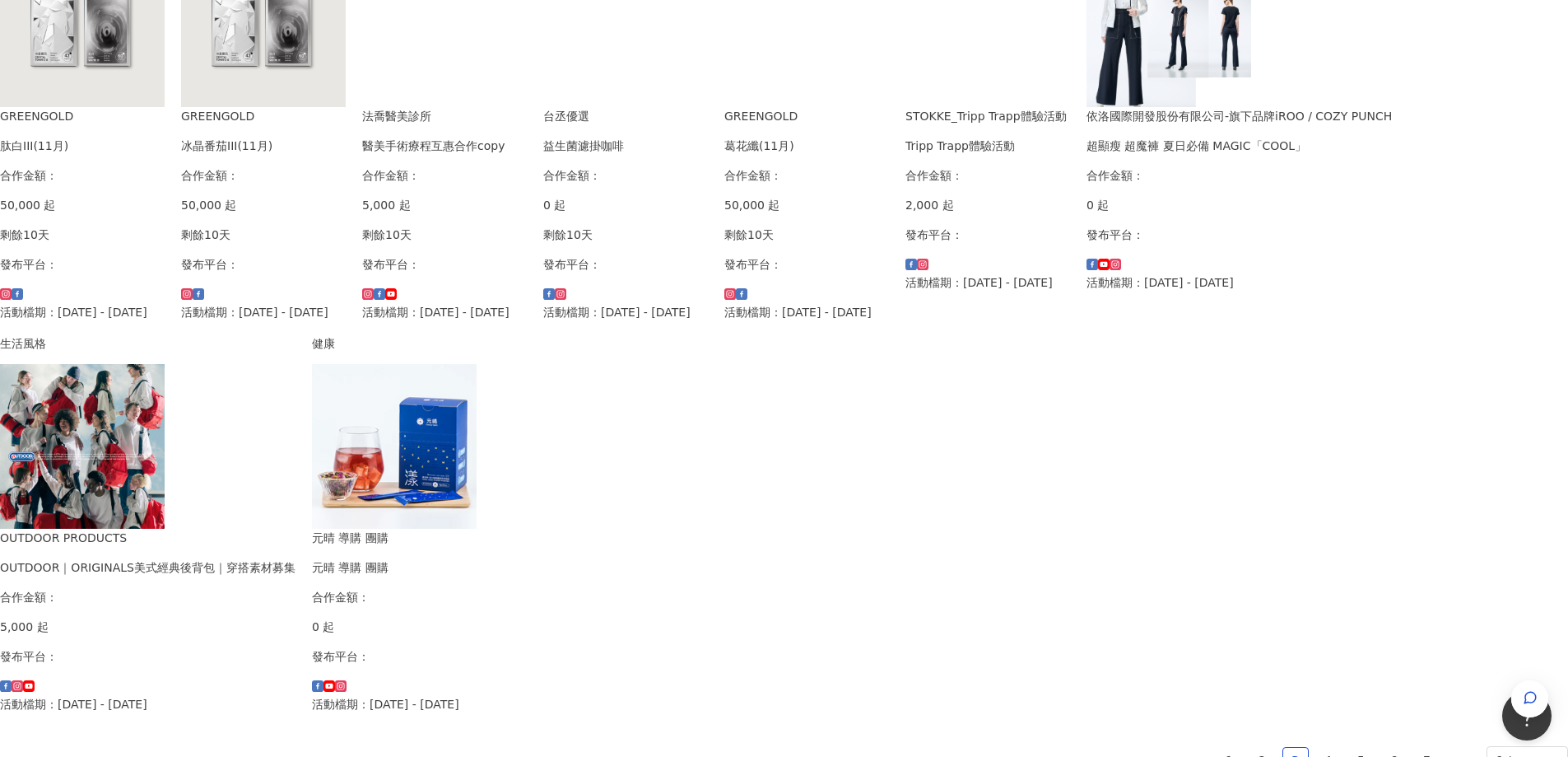
scroll to position [577, 0]
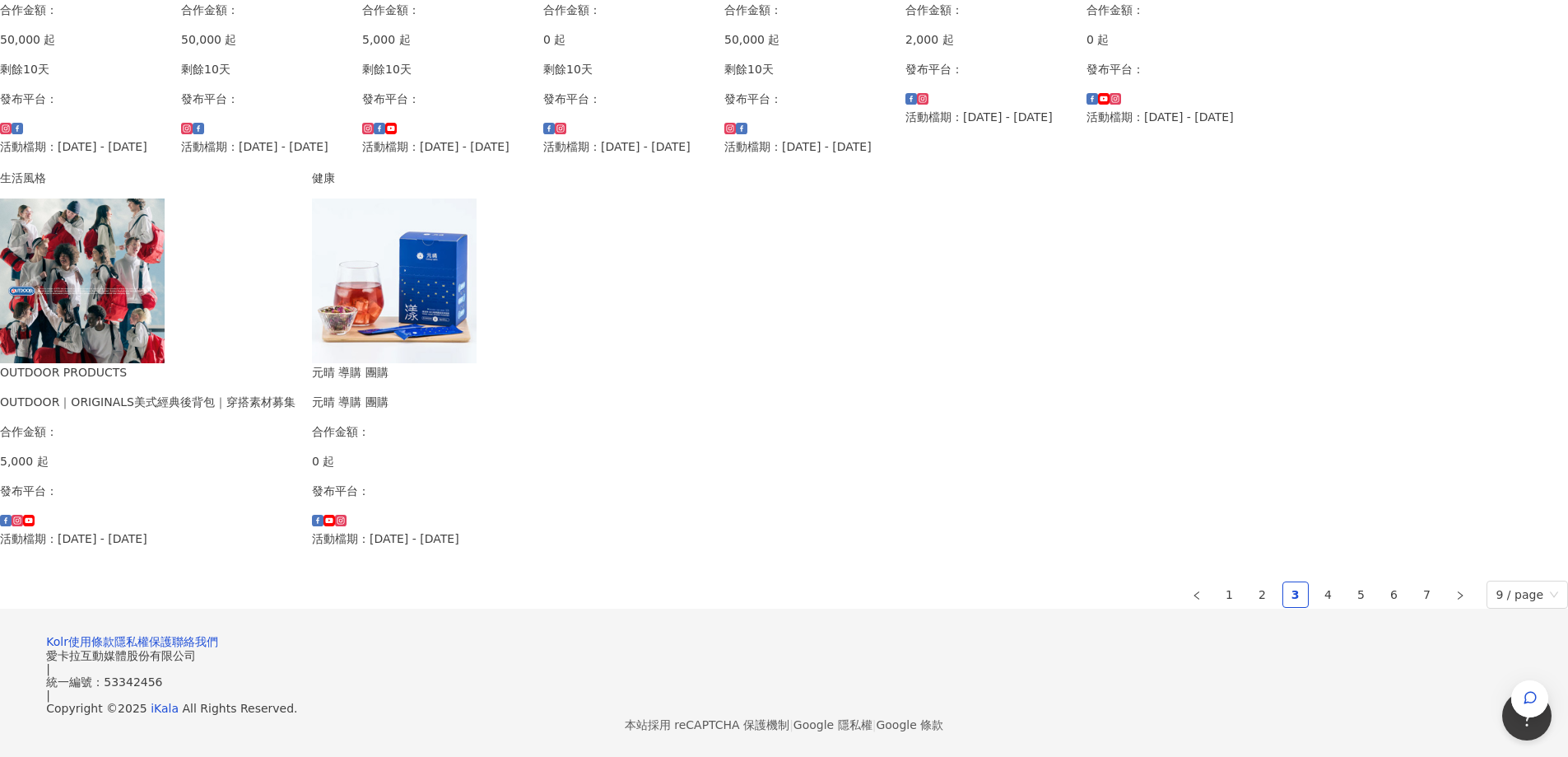
click at [1070, 126] on p "活動檔期：2025/8/20 - 2025/9/12" at bounding box center [987, 117] width 164 height 18
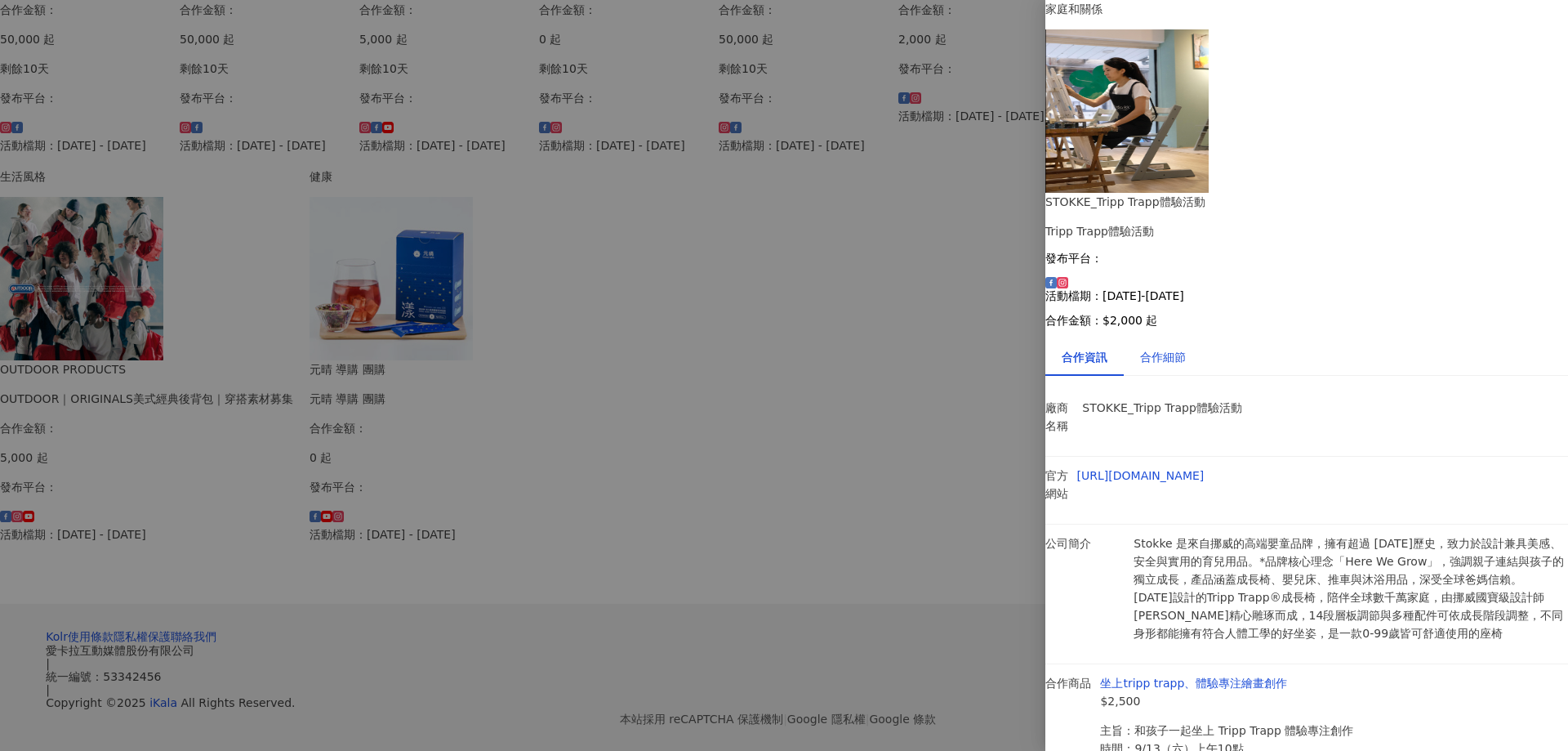
click at [1186, 348] on div "合作細節" at bounding box center [1162, 357] width 45 height 18
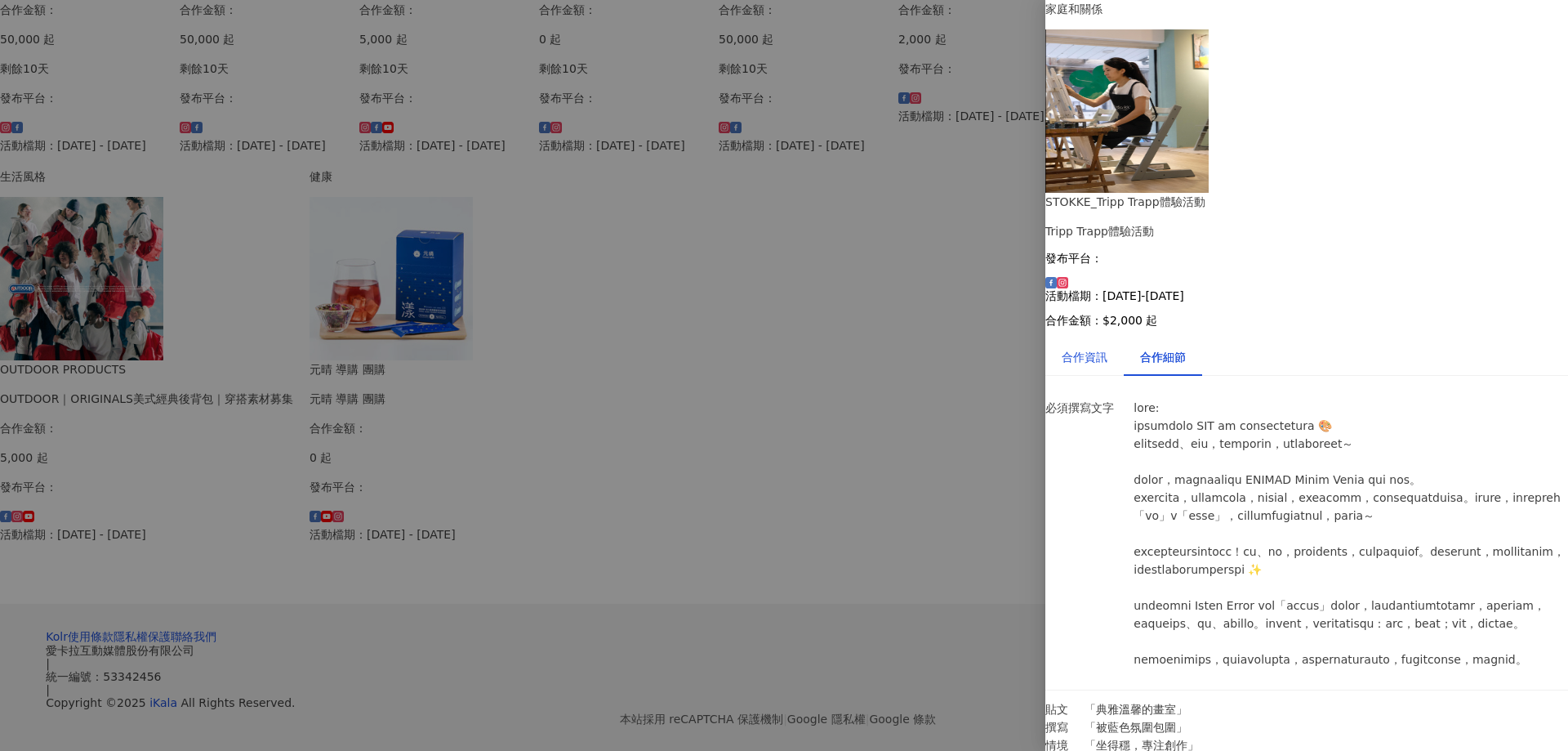
click at [1107, 348] on div "合作資訊" at bounding box center [1084, 357] width 45 height 18
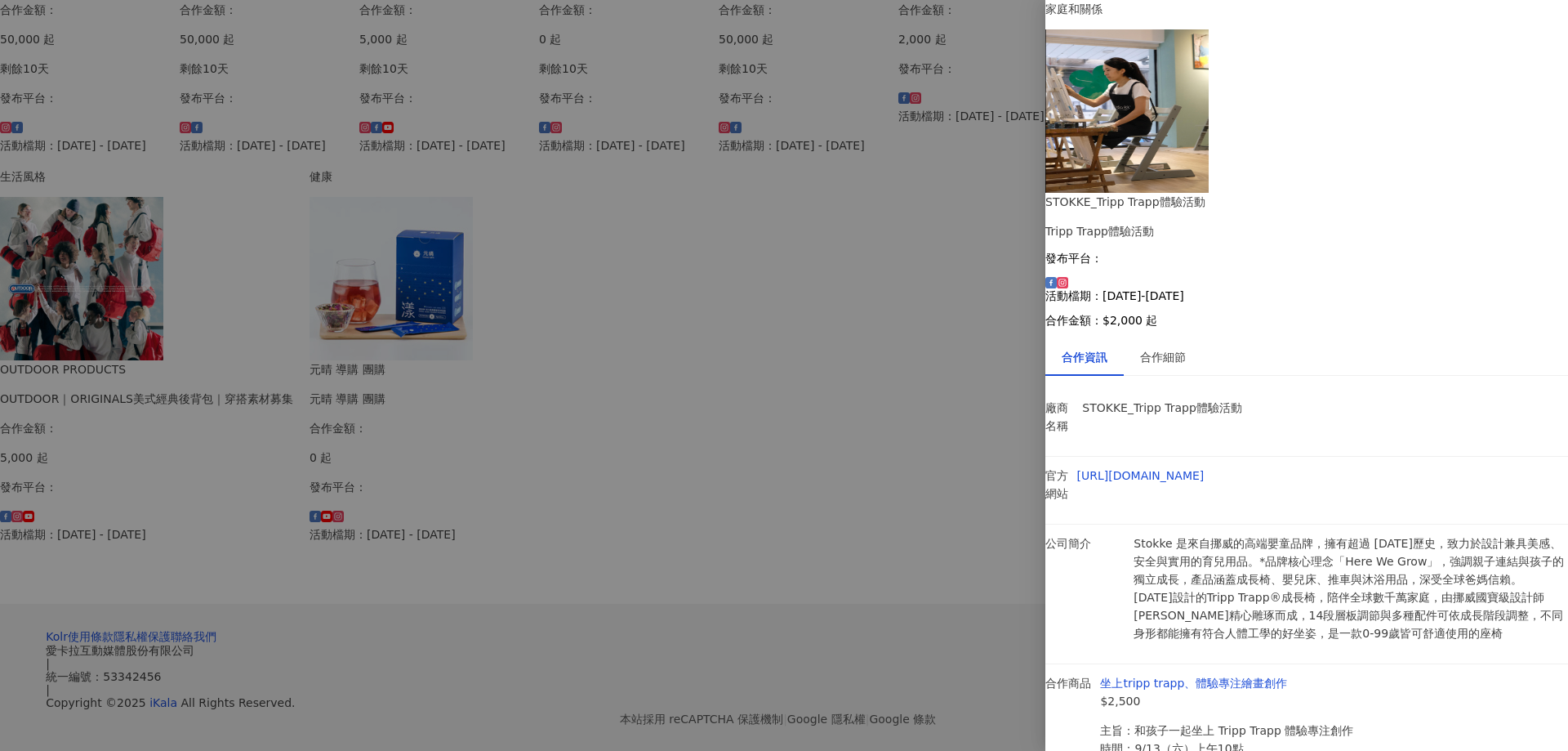
click at [1415, 534] on p "Stokke 是來自挪威的高端嬰童品牌，擁有超過 90 年歷史，致力於設計兼具美感、安全與實用的育兒用品。*品牌核心理念「Here We Grow」，強調親子…" at bounding box center [1350, 588] width 434 height 108
click at [1186, 348] on div "合作細節" at bounding box center [1162, 357] width 45 height 18
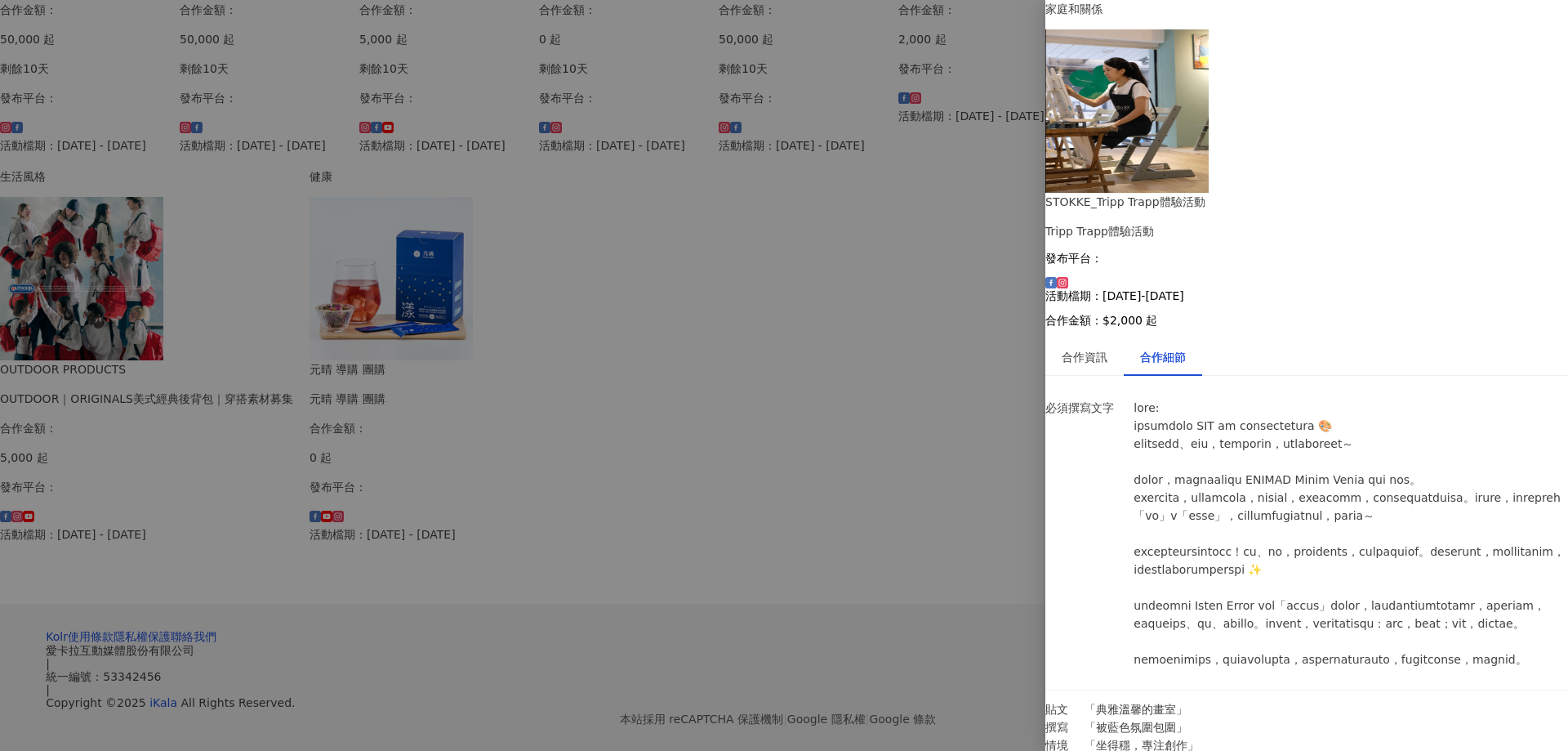
click at [187, 221] on div at bounding box center [784, 375] width 1568 height 751
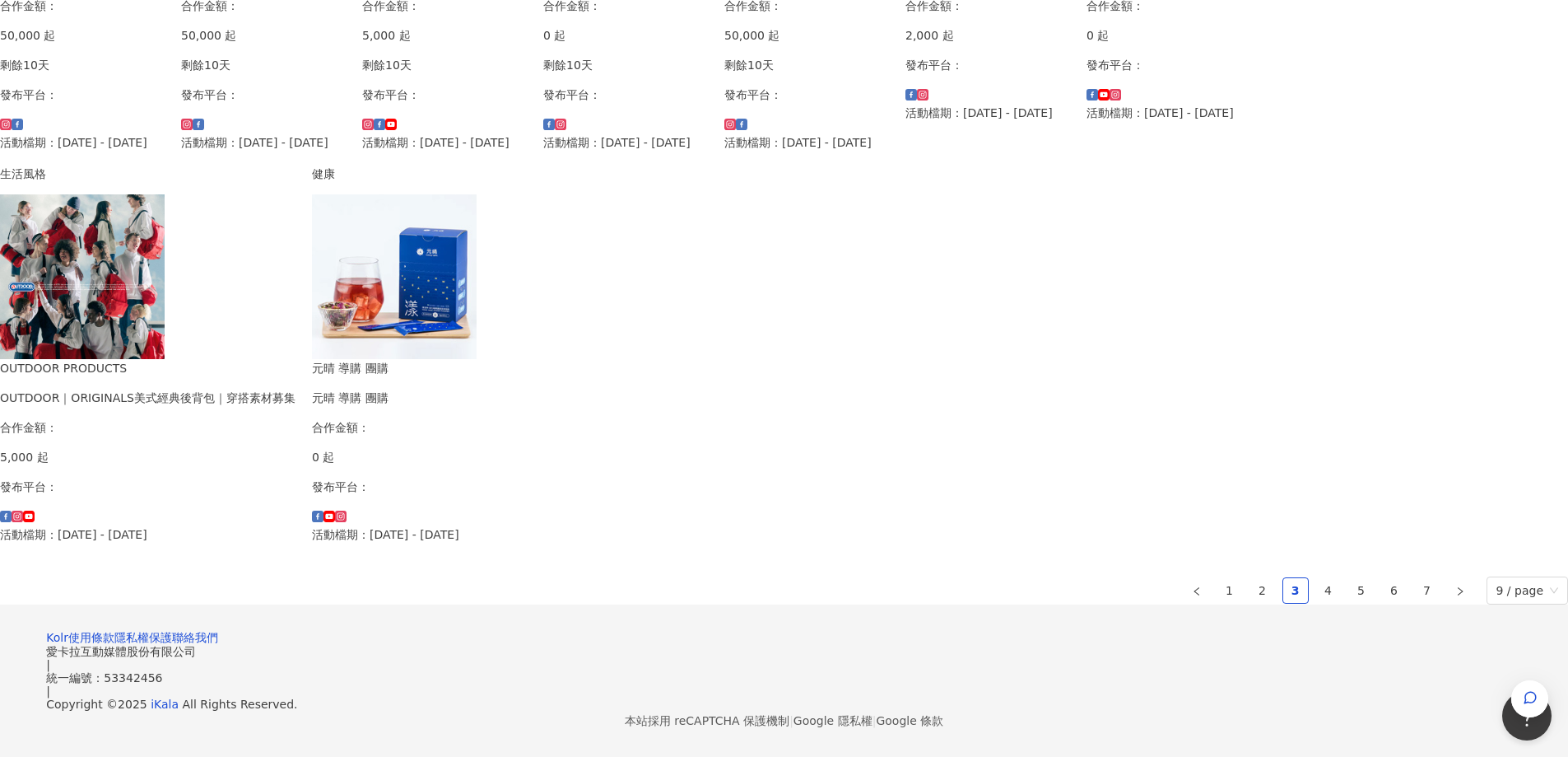
scroll to position [823, 0]
click at [1316, 602] on link "4" at bounding box center [1329, 591] width 25 height 25
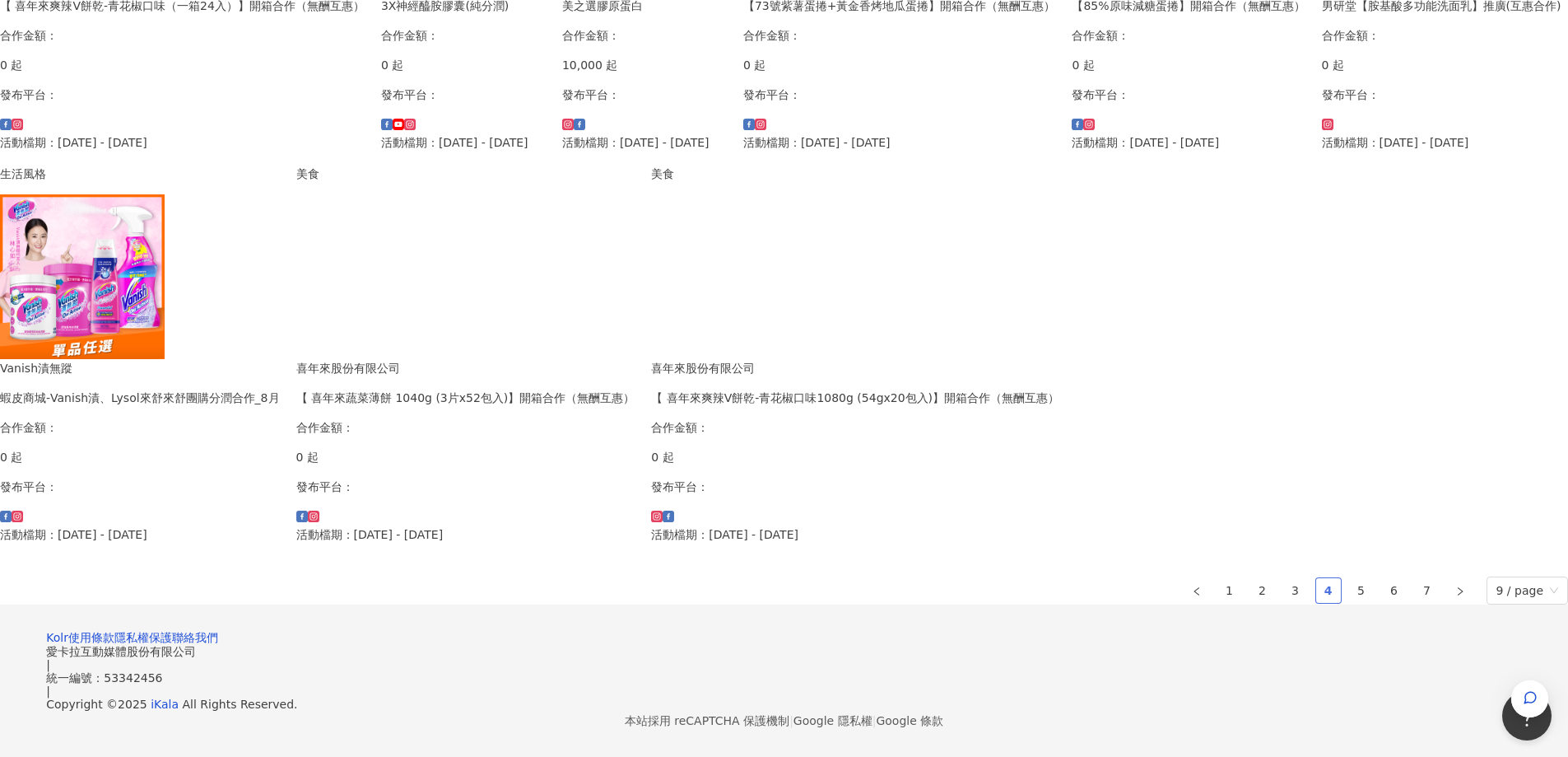
scroll to position [988, 0]
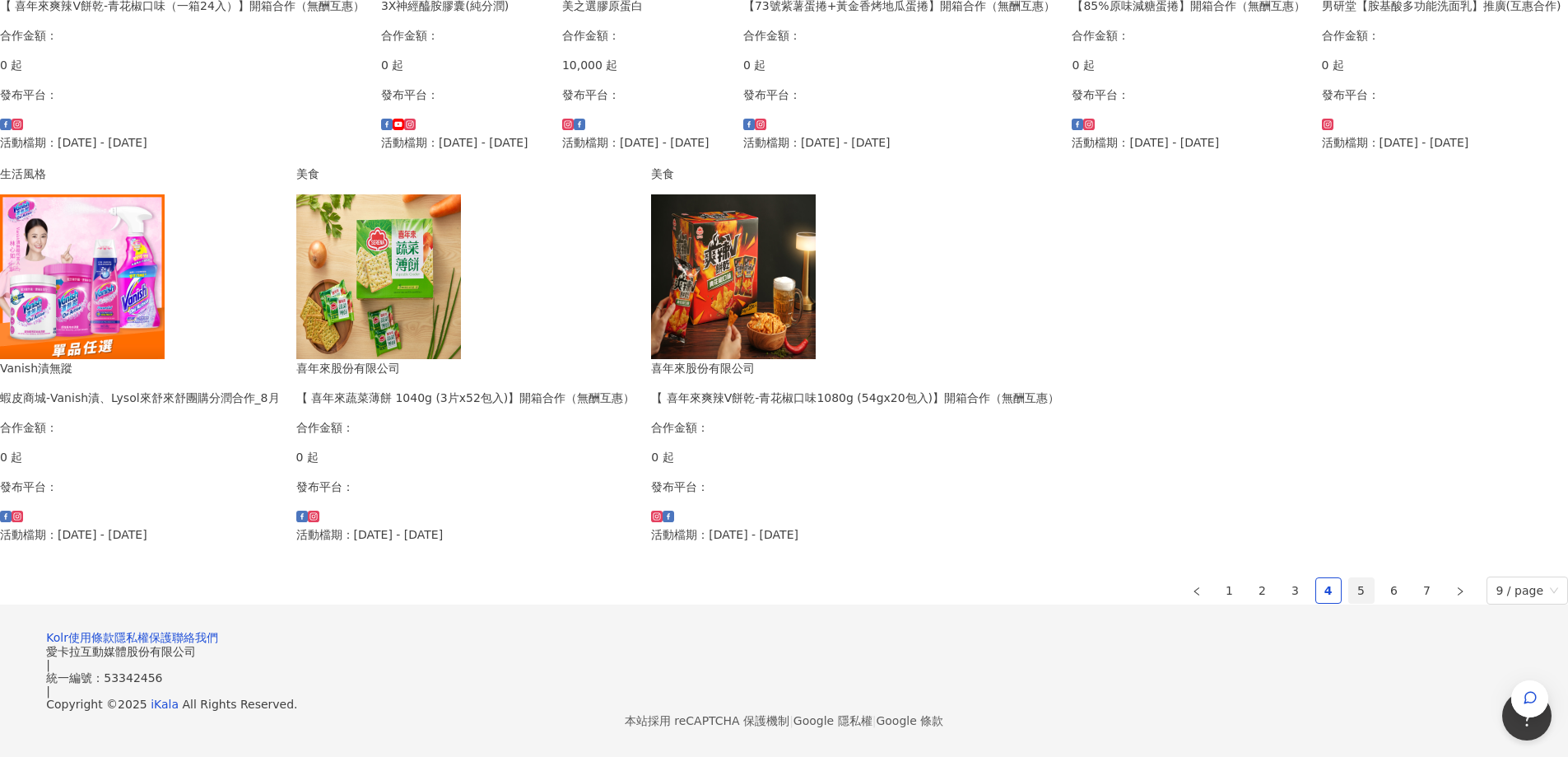
click at [1349, 578] on link "5" at bounding box center [1361, 591] width 25 height 25
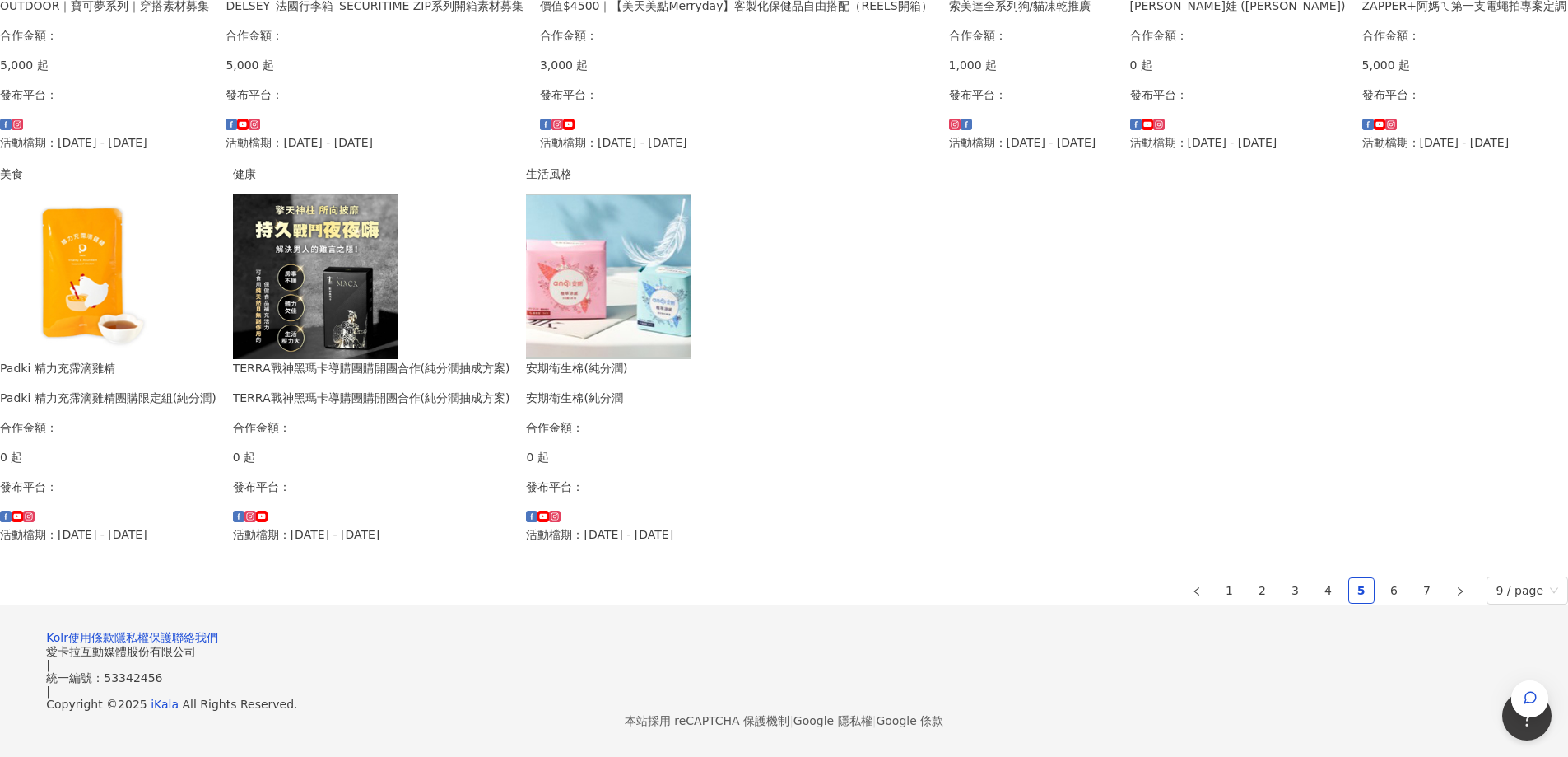
scroll to position [906, 0]
click at [1382, 578] on link "6" at bounding box center [1394, 591] width 25 height 25
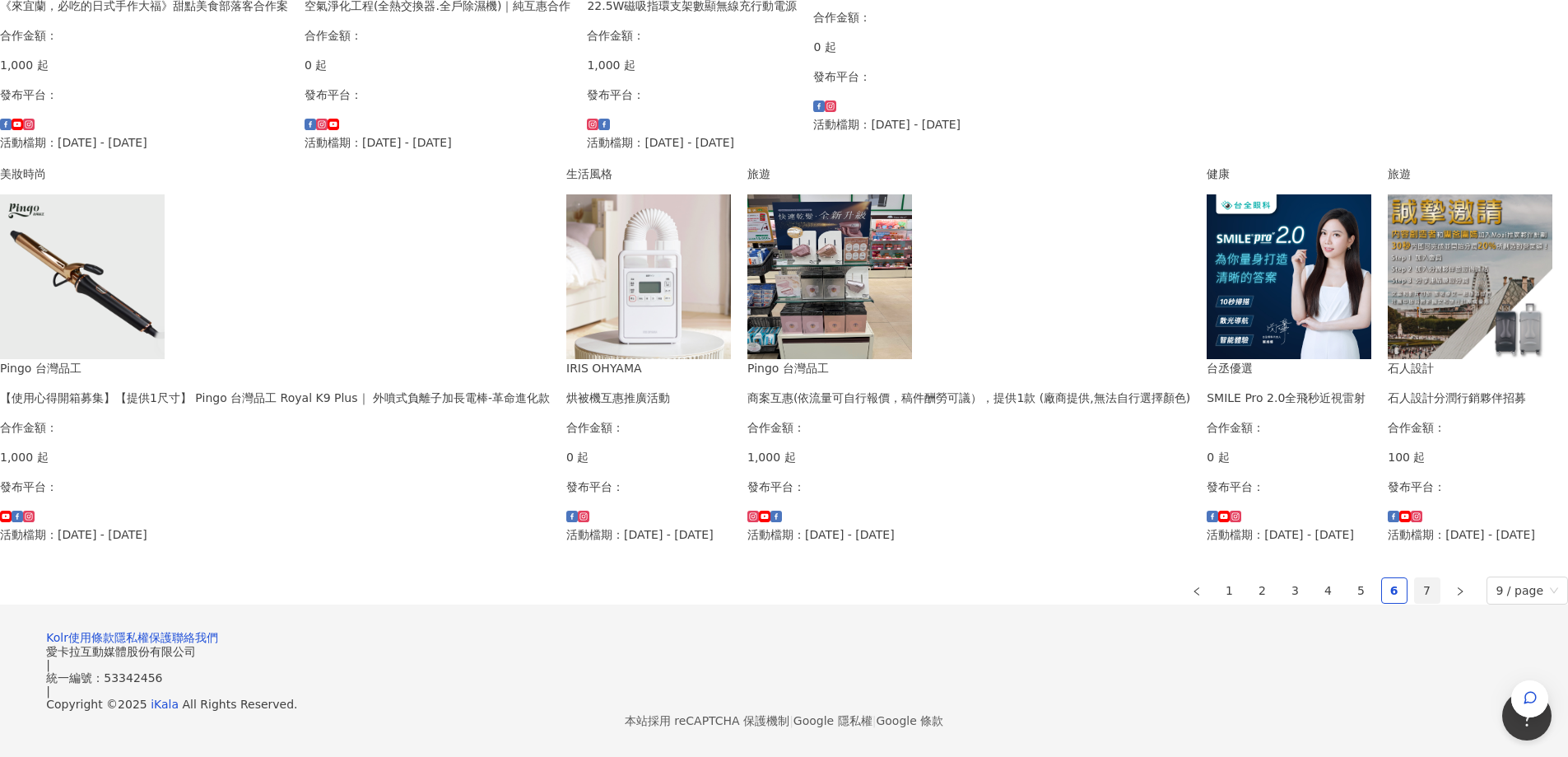
click at [1415, 590] on link "7" at bounding box center [1428, 591] width 25 height 25
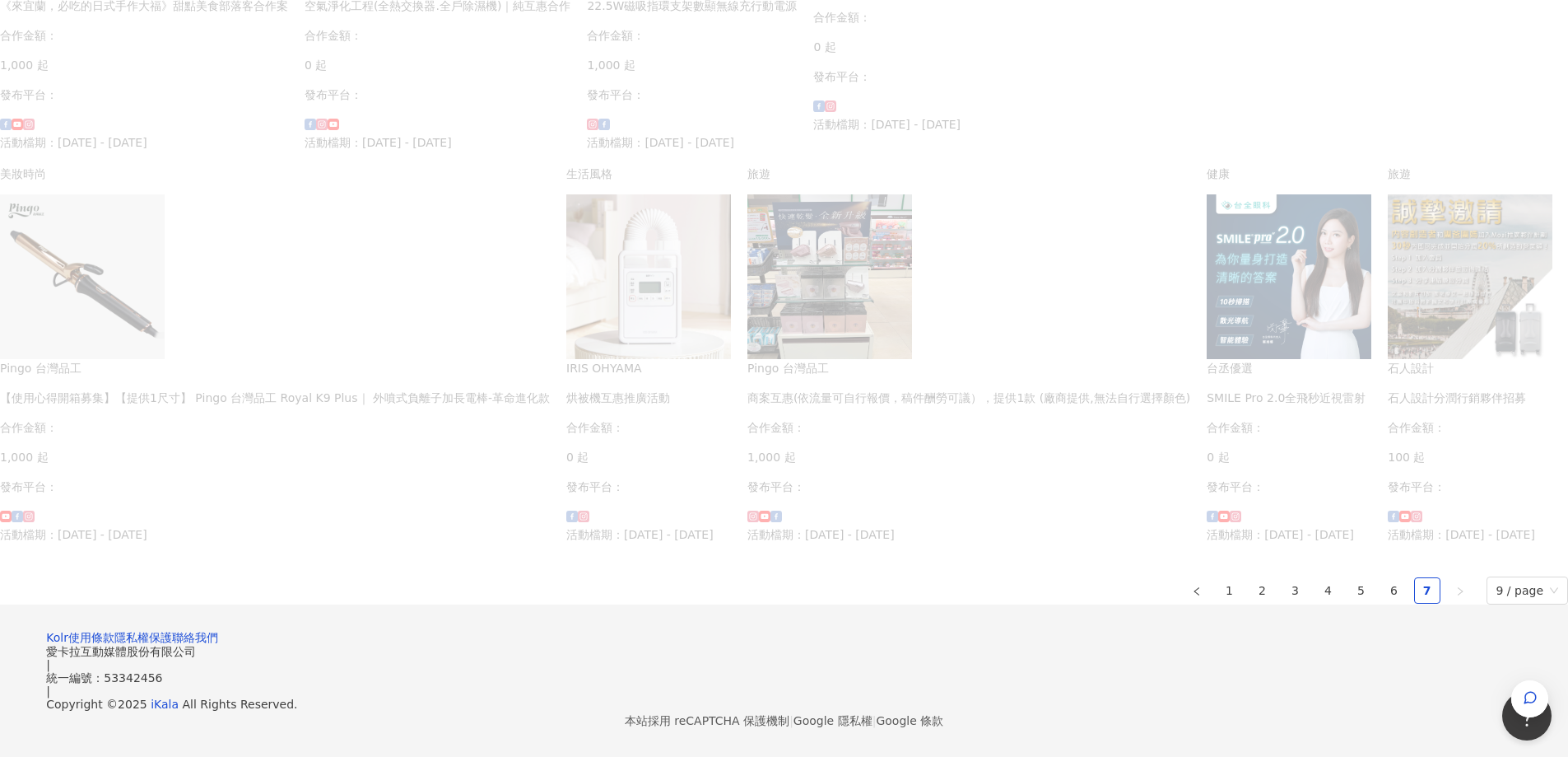
scroll to position [741, 0]
click at [1265, 464] on div "我要接案 我的案件 我的網紅檔案 我要接案 搜尋 排序： 日期新到舊 篩選： 案件類型 發布平台 案件價格範圍 活動檔期 清除 套用 美食 三日和菓 《來宜蘭…" at bounding box center [784, 103] width 1568 height 1308
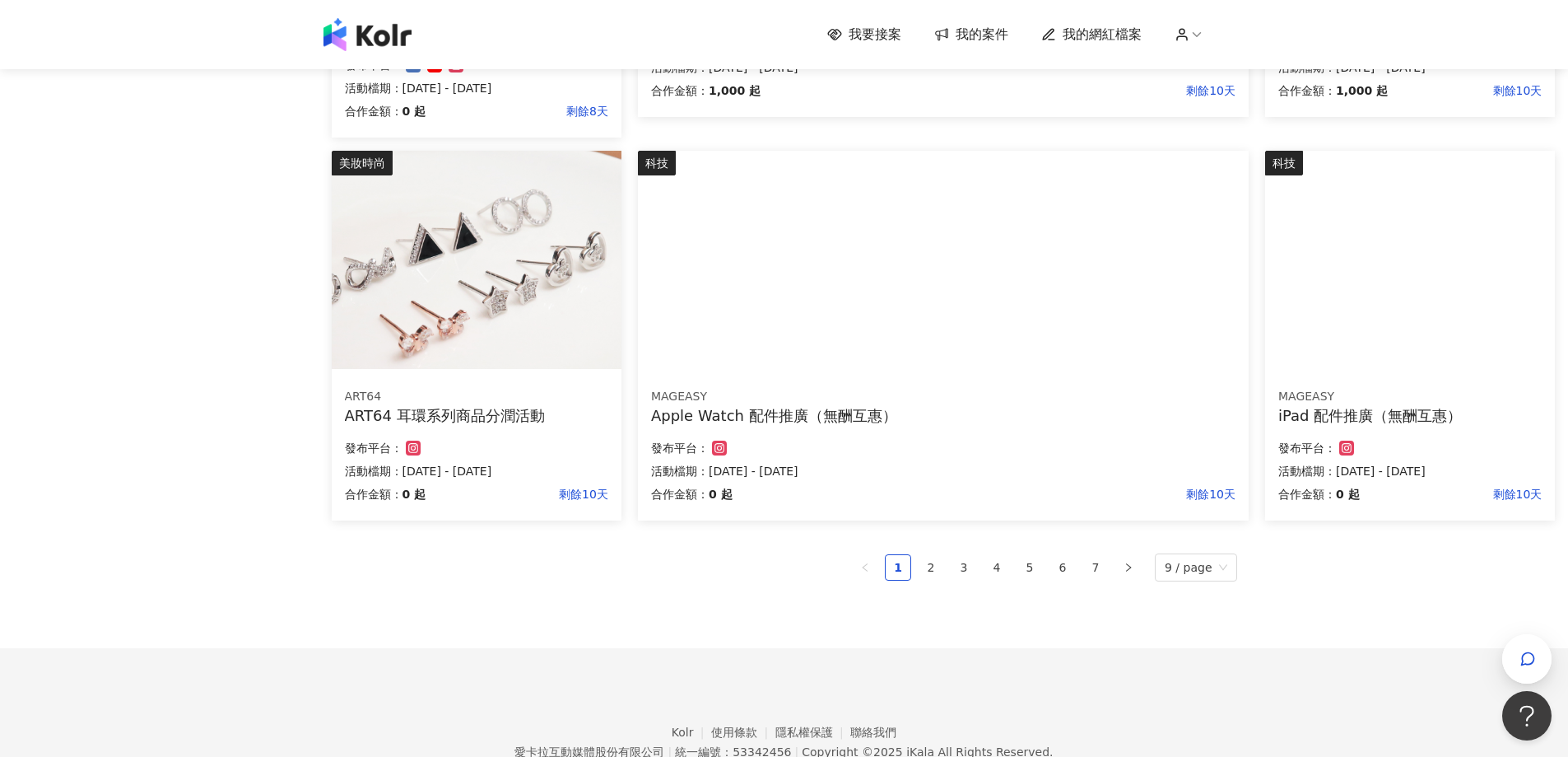
scroll to position [981, 0]
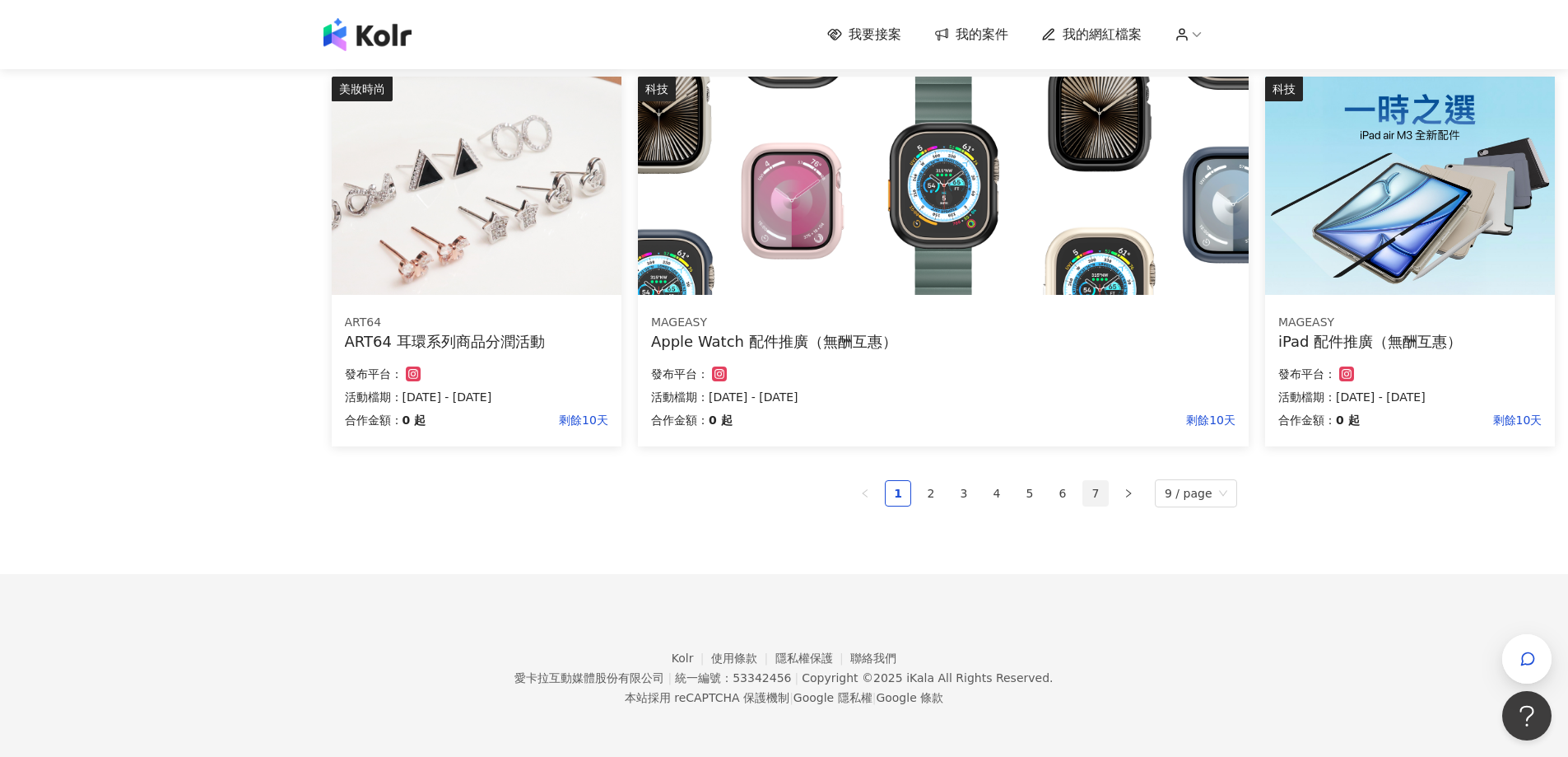
click at [1100, 488] on link "7" at bounding box center [1095, 494] width 25 height 25
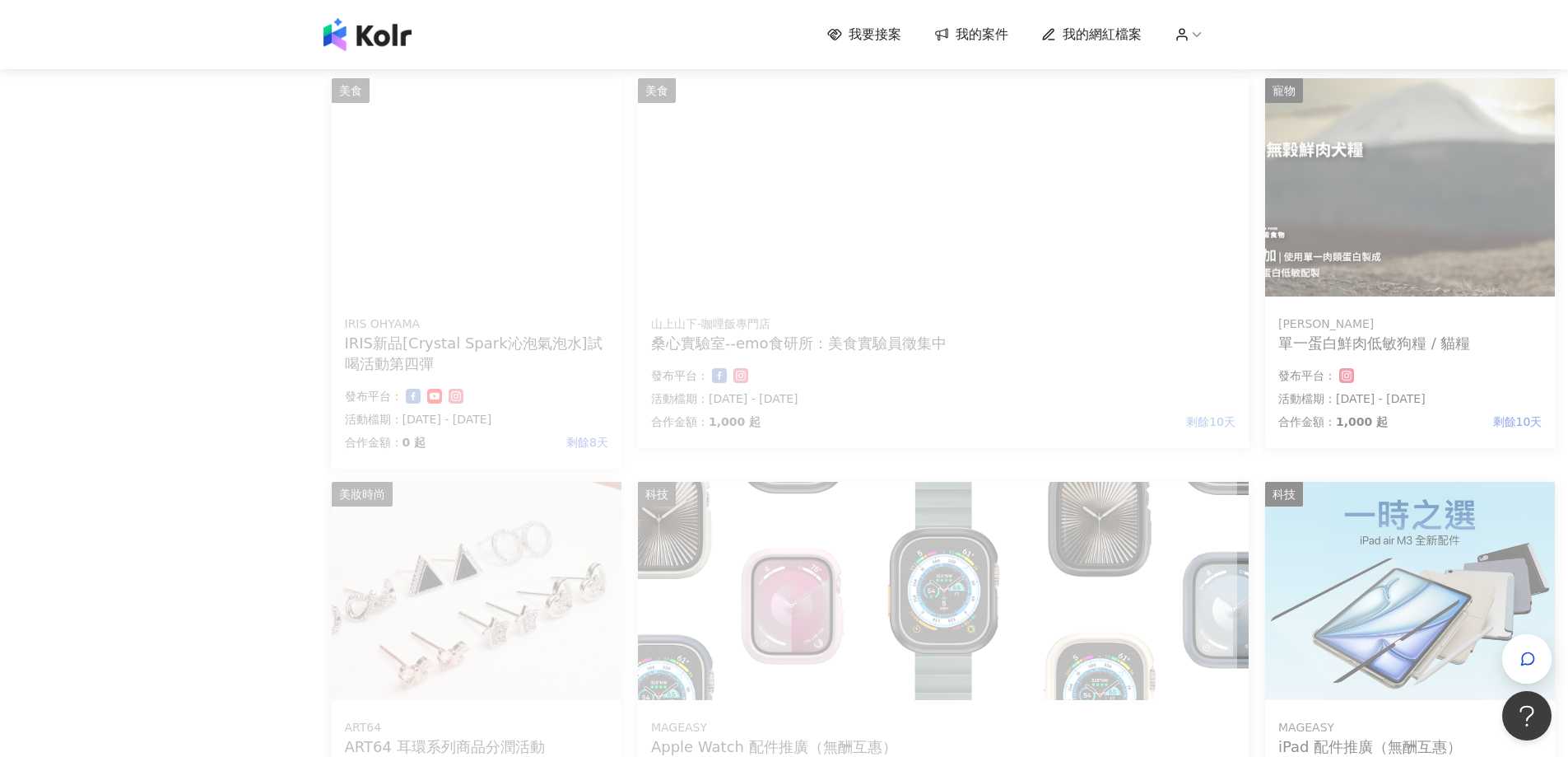
scroll to position [906, 0]
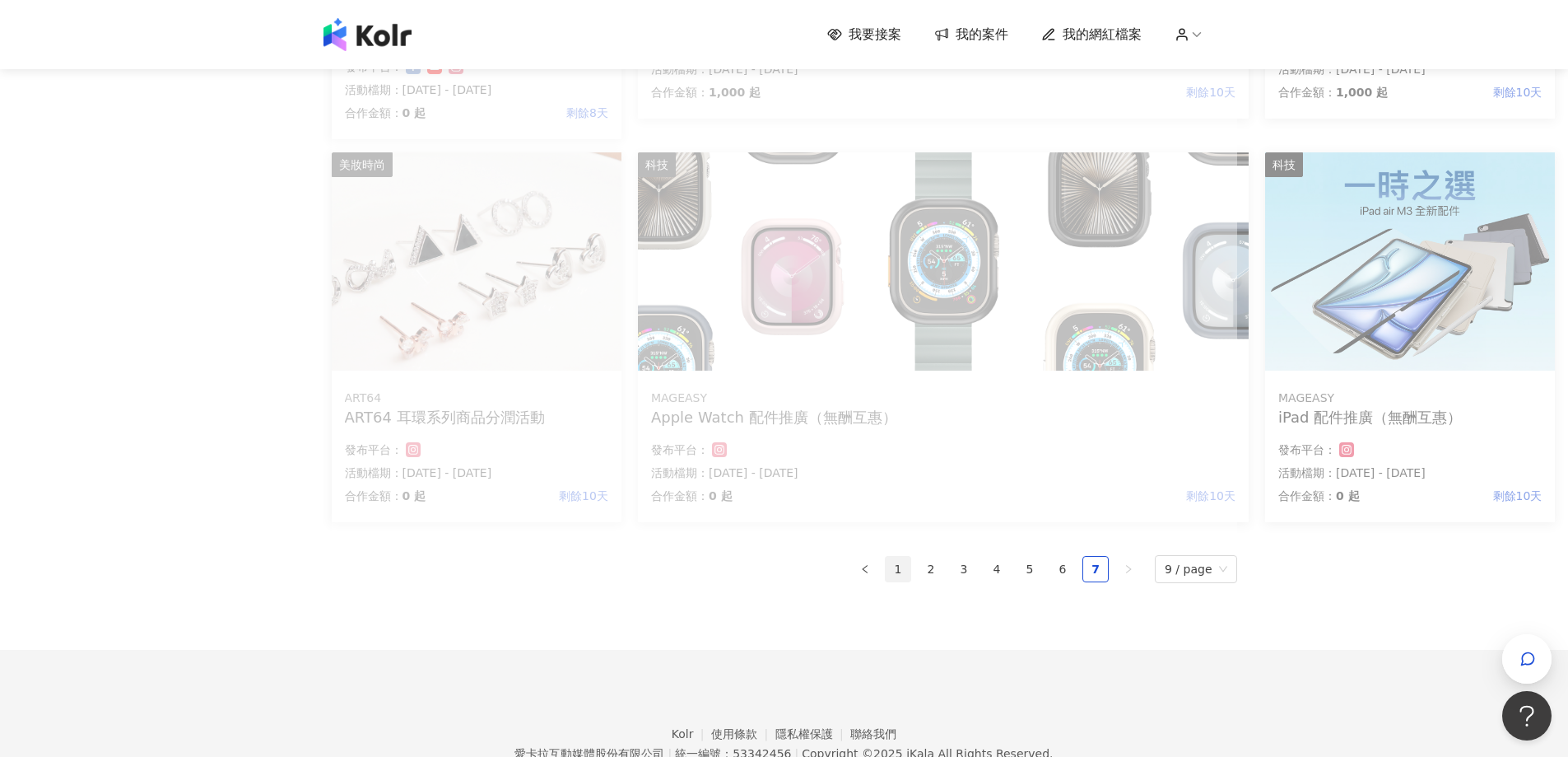
click at [909, 567] on link "1" at bounding box center [898, 569] width 25 height 25
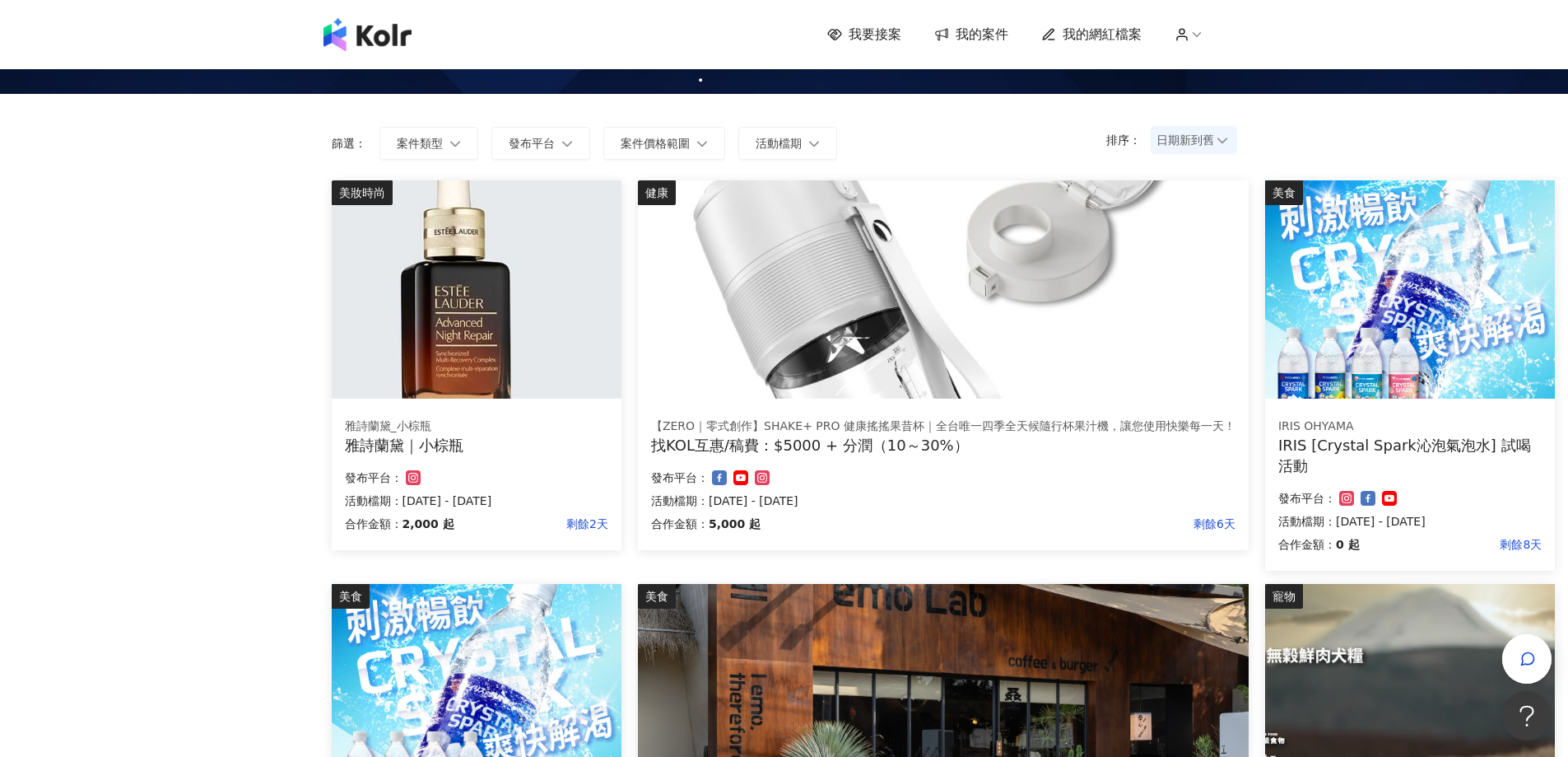
scroll to position [0, 0]
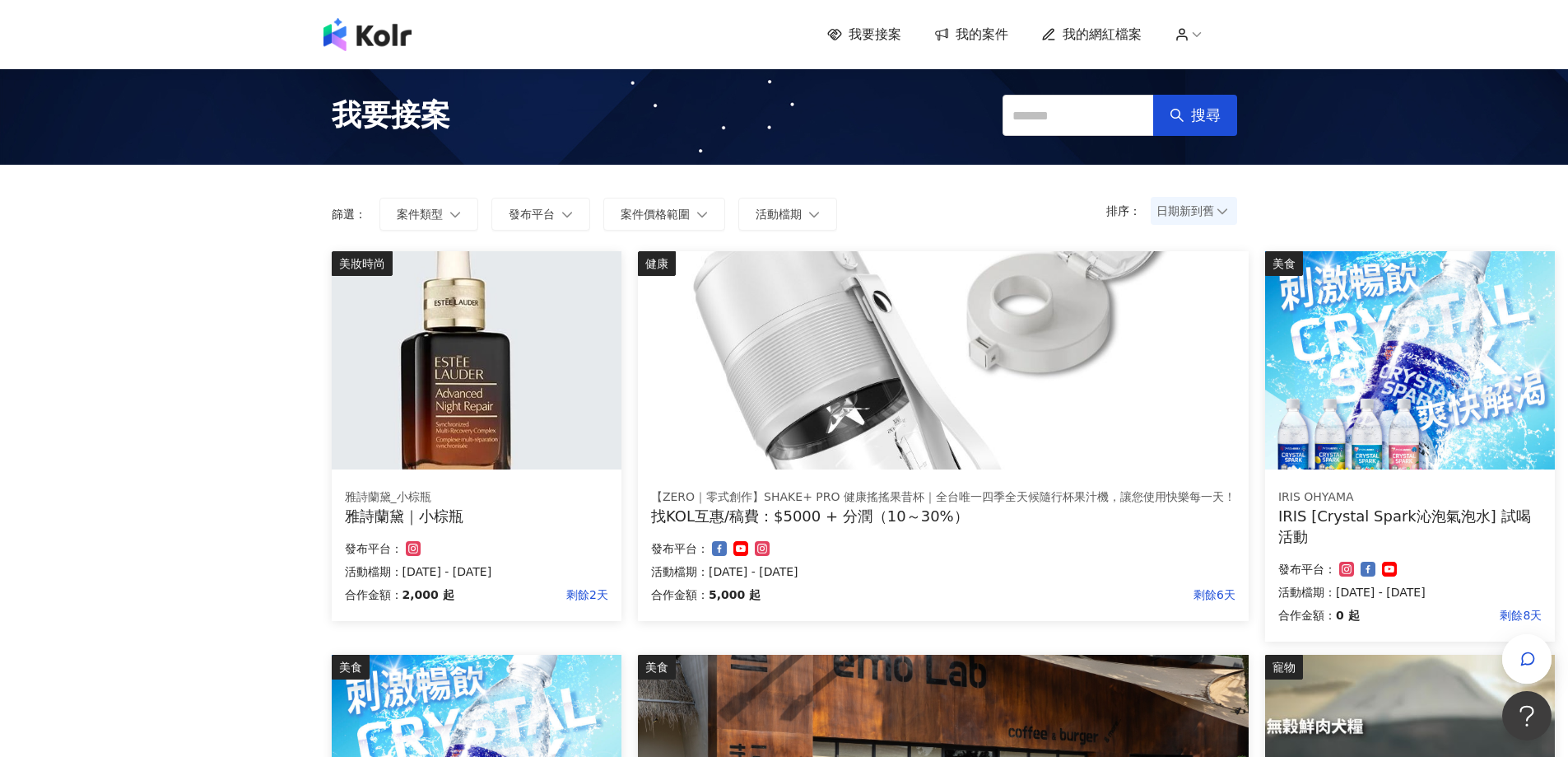
click at [544, 429] on img at bounding box center [476, 360] width 290 height 219
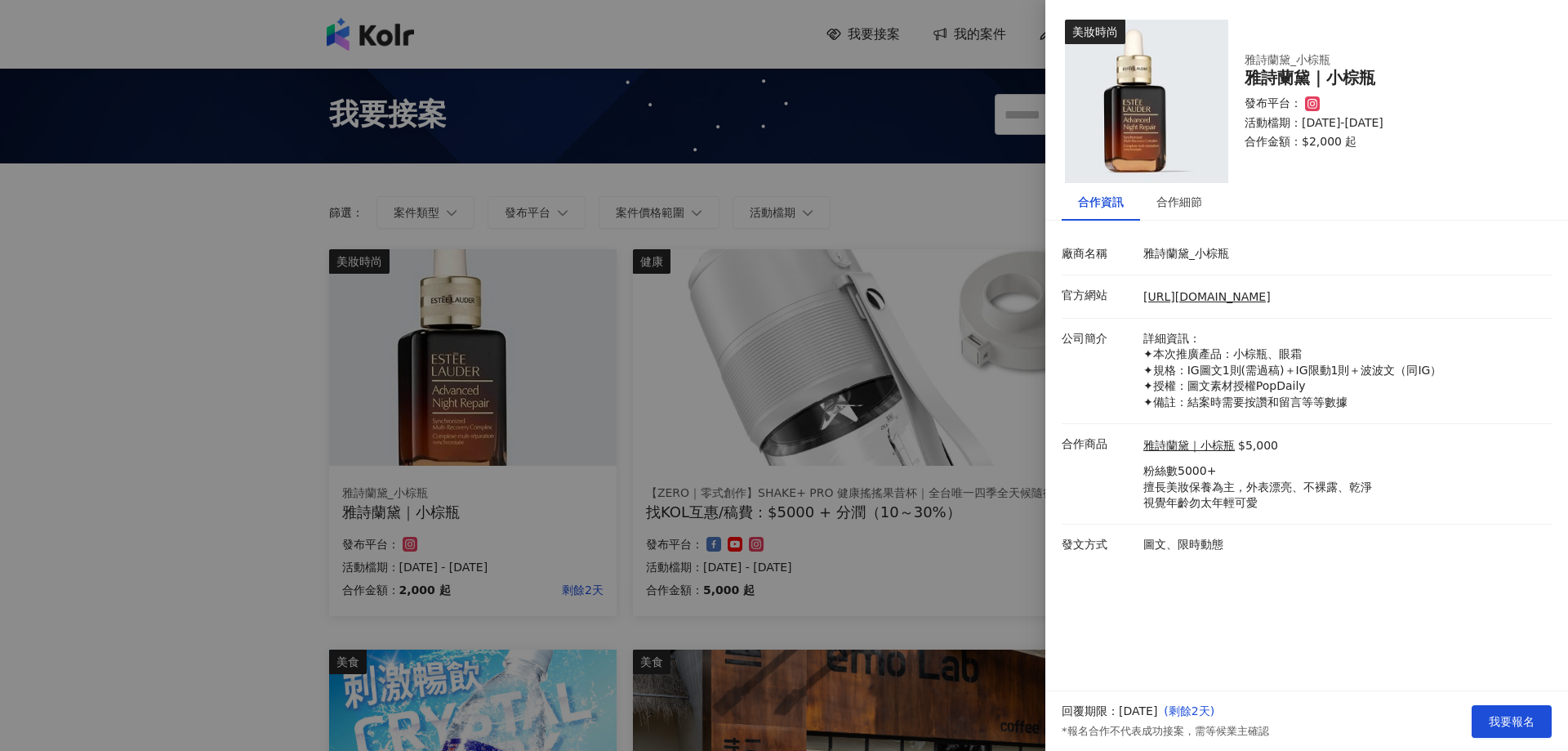
click at [345, 265] on div at bounding box center [784, 375] width 1568 height 751
